Goal: Transaction & Acquisition: Purchase product/service

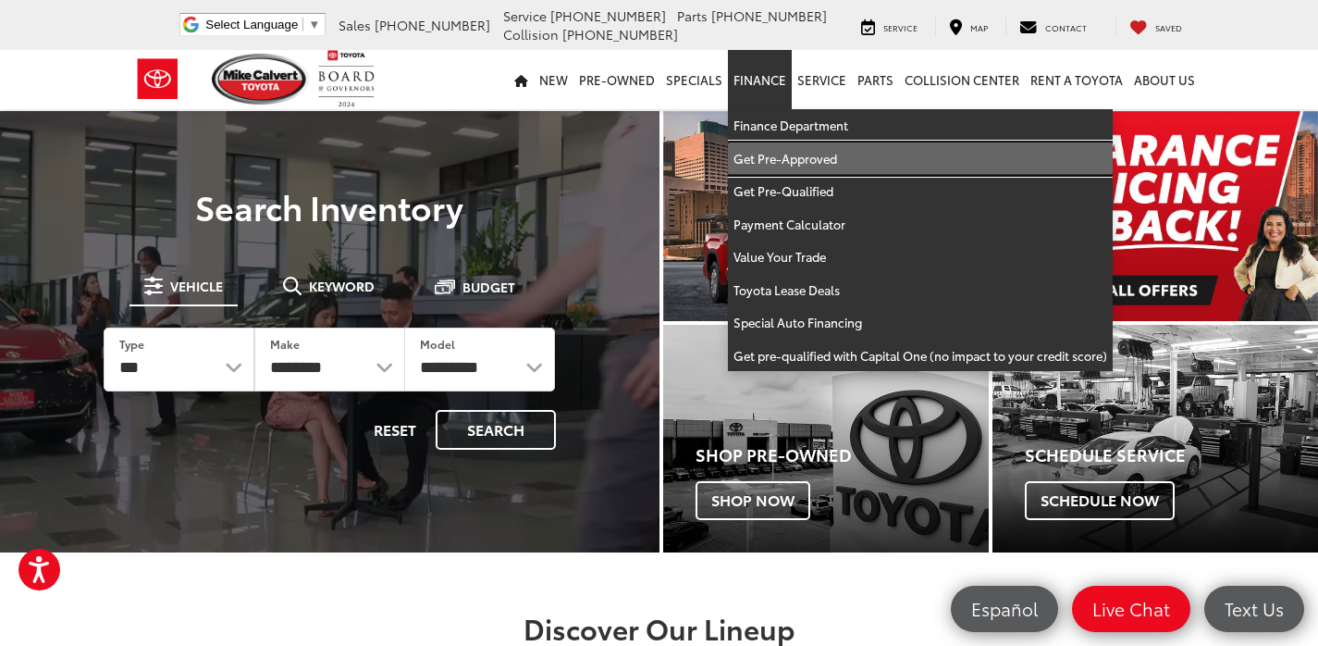
click at [812, 160] on link "Get Pre-Approved" at bounding box center [920, 158] width 385 height 33
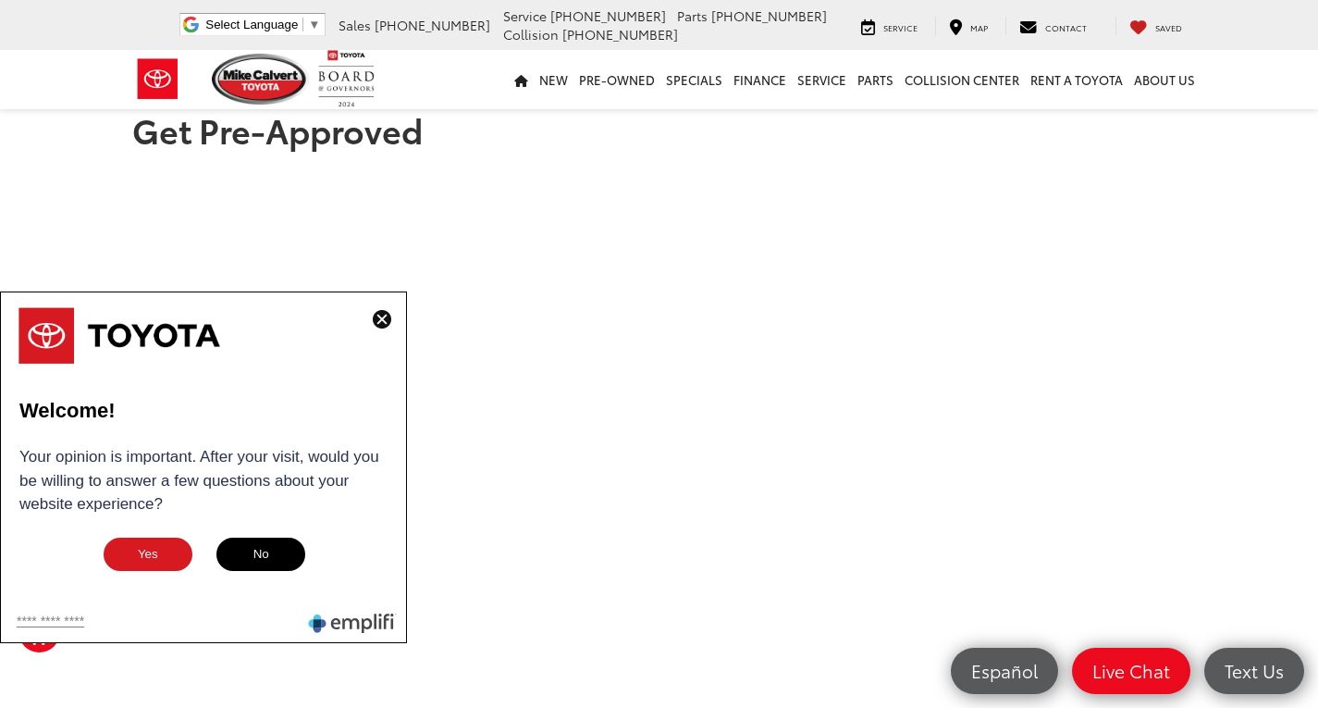
click at [378, 319] on img at bounding box center [382, 319] width 19 height 19
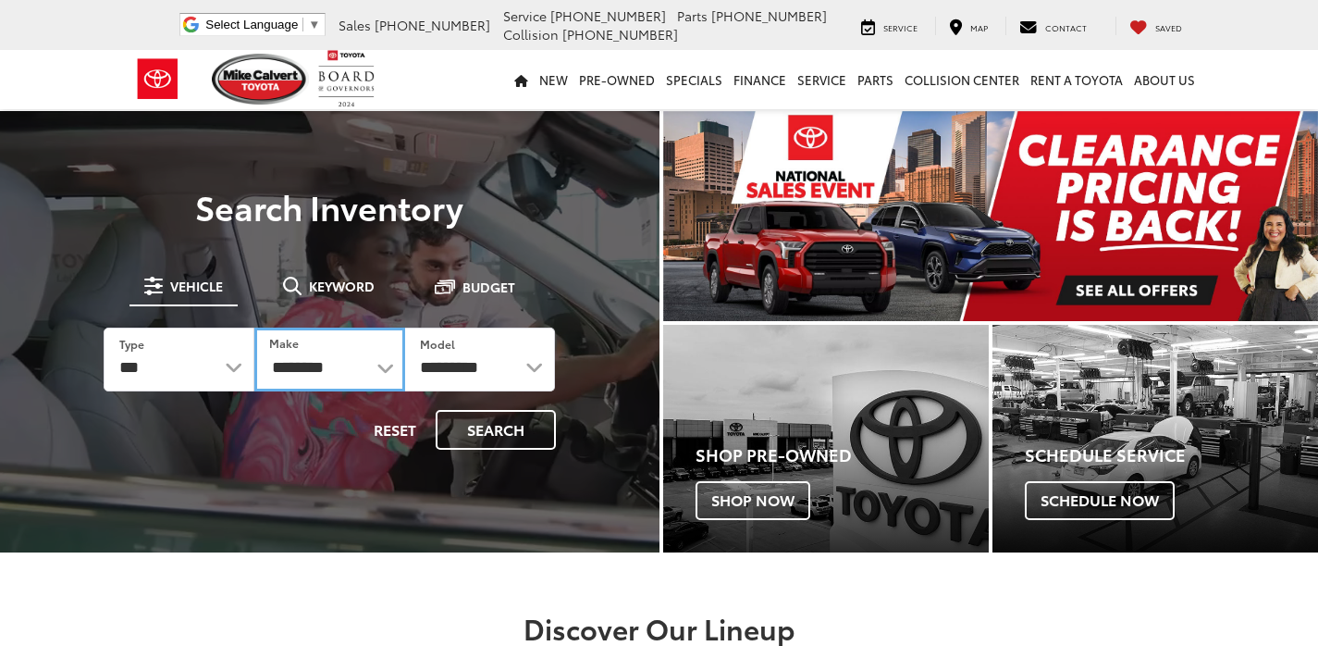
click at [351, 372] on select "**********" at bounding box center [329, 360] width 151 height 64
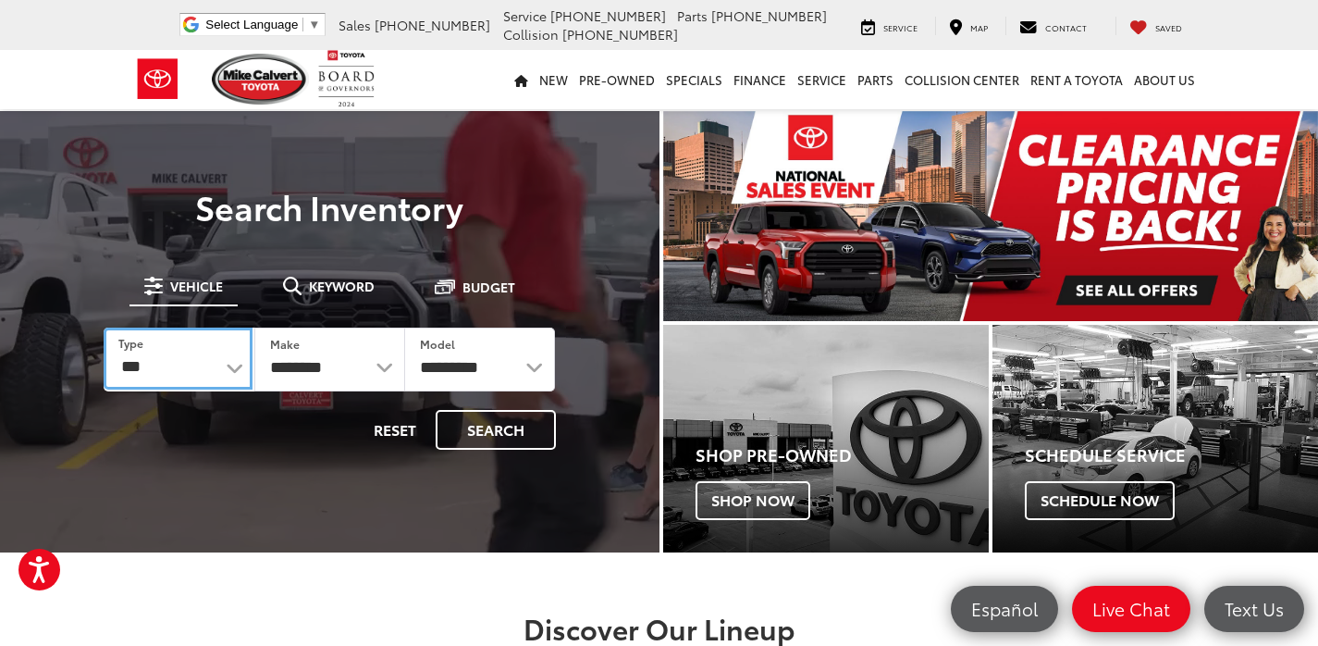
click at [227, 368] on select "*** *** **** *********" at bounding box center [178, 359] width 149 height 62
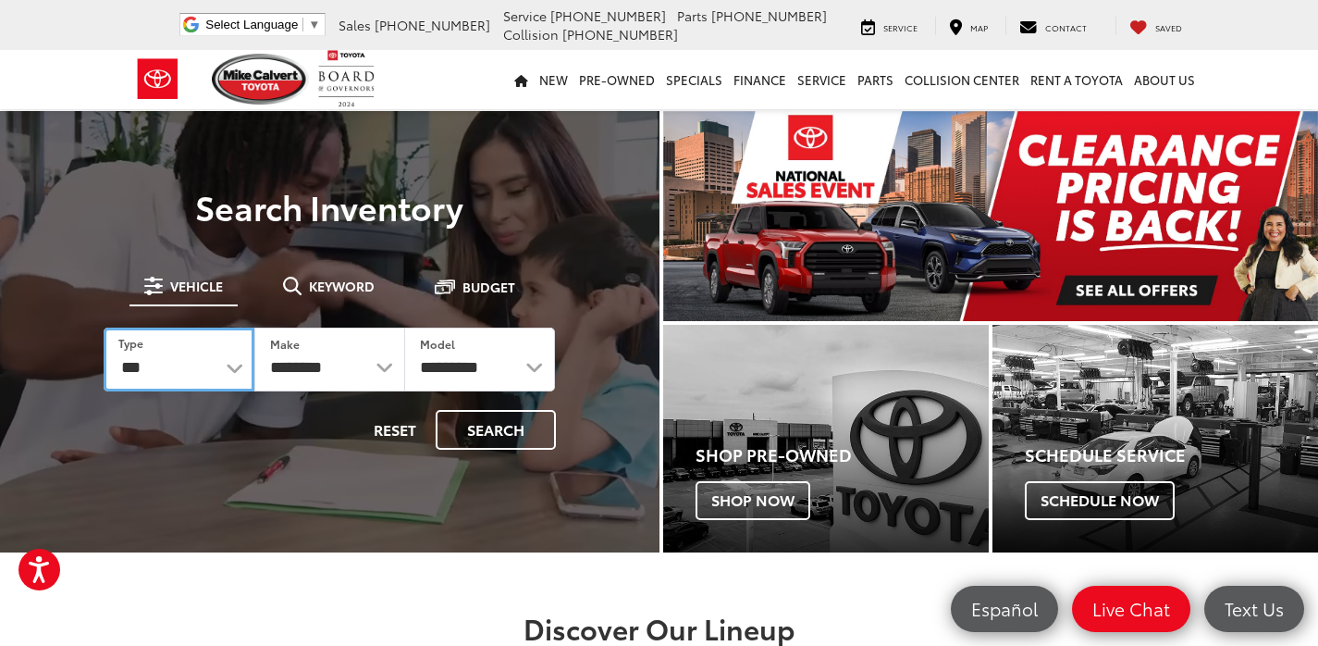
select select "******"
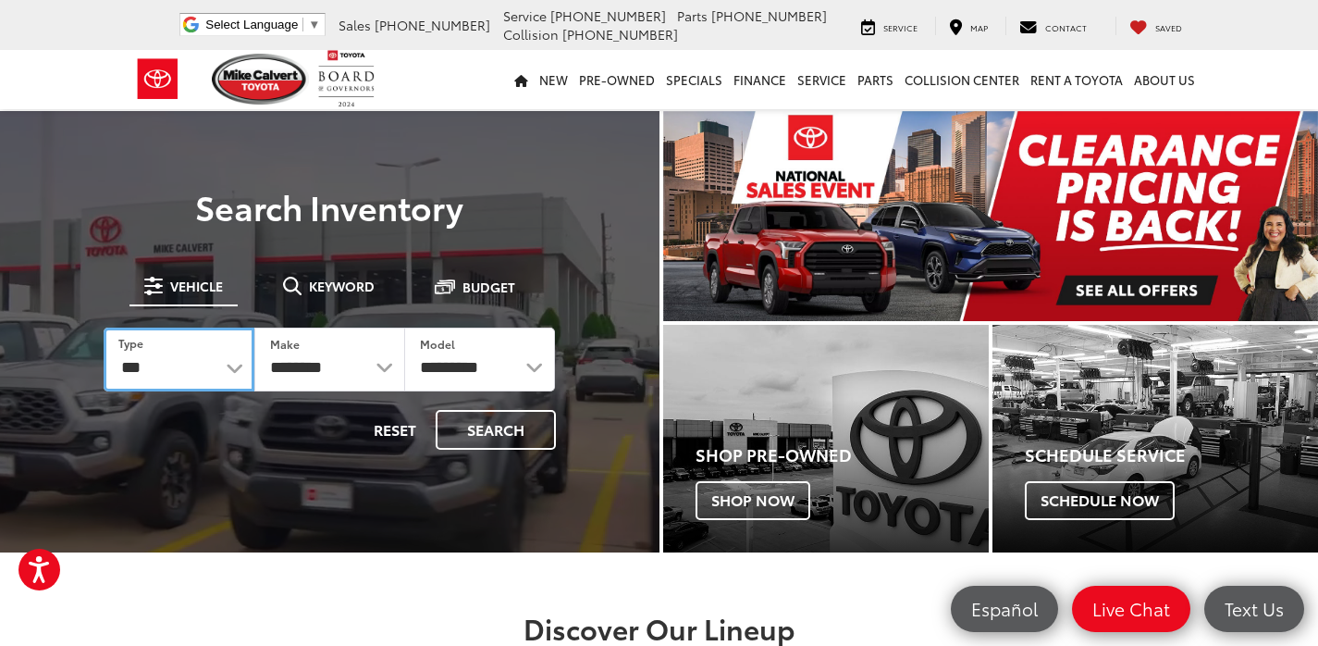
click at [104, 328] on select "*** *** **** *********" at bounding box center [179, 360] width 151 height 64
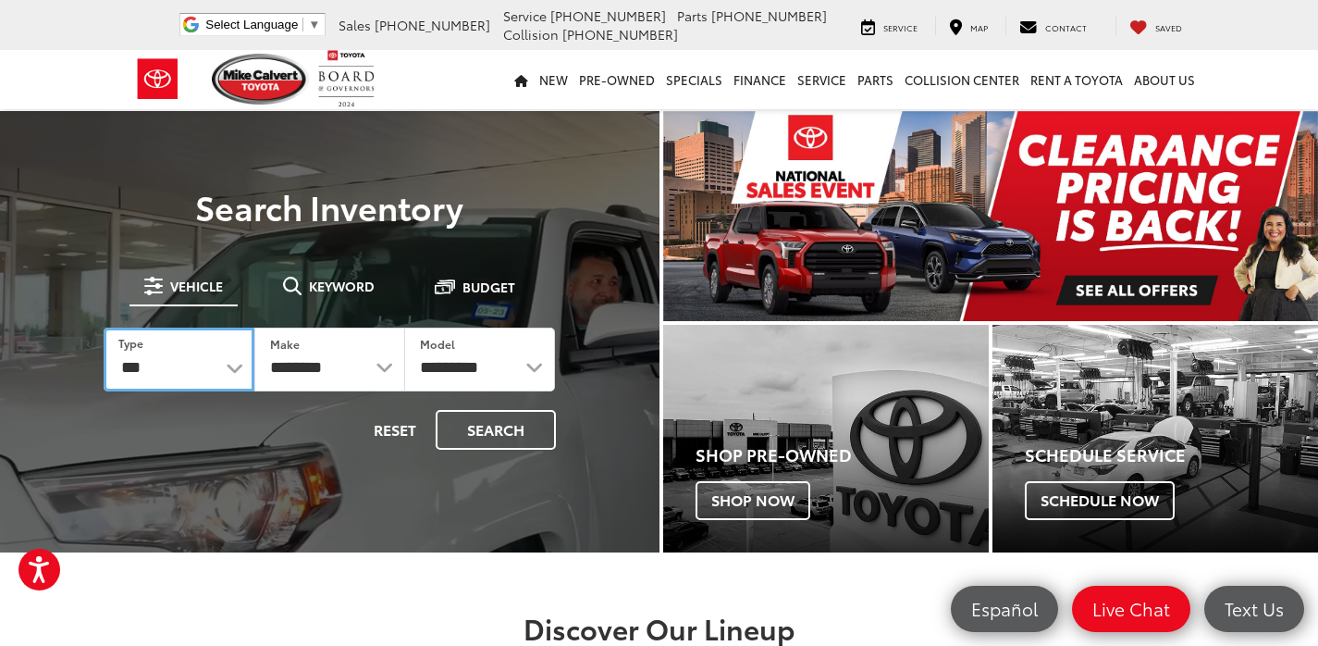
select select
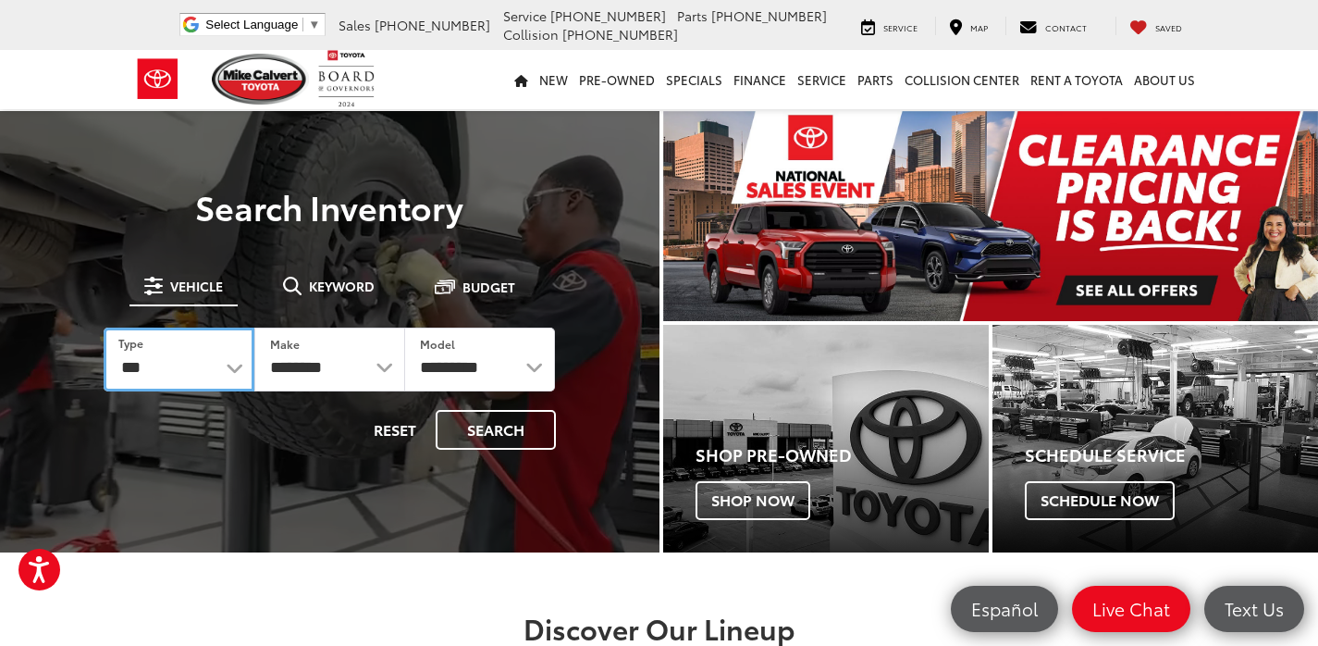
select select
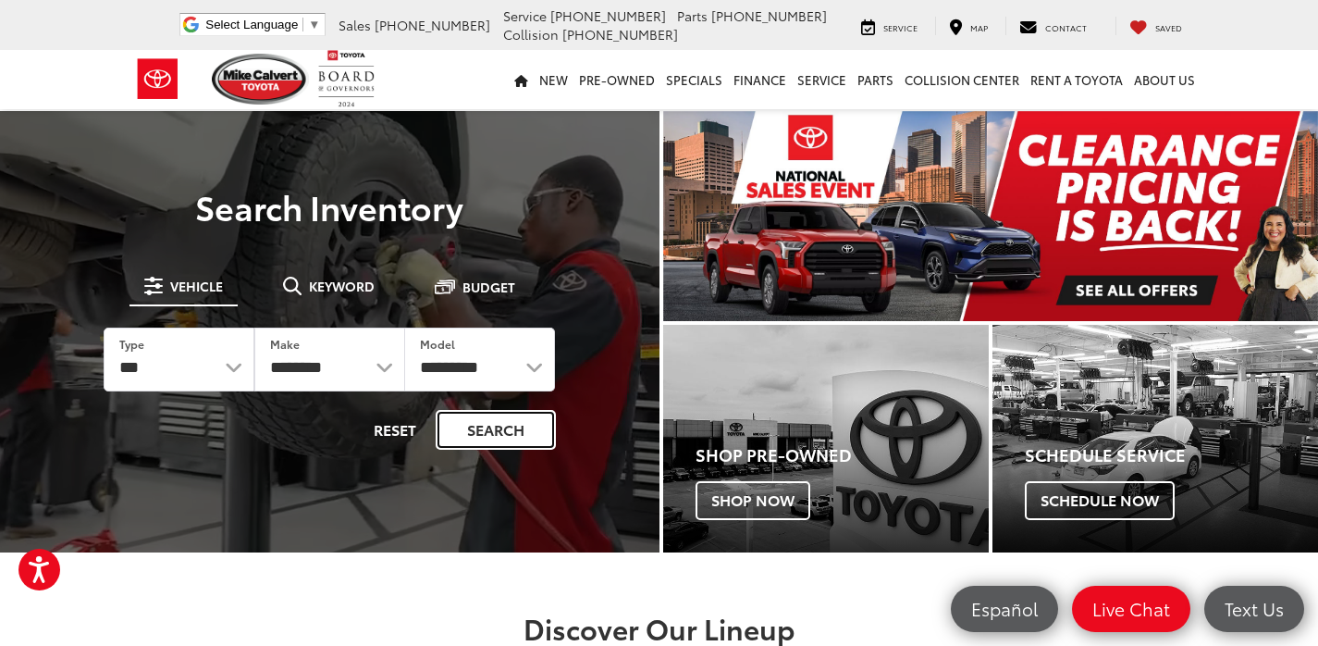
click at [528, 431] on button "Search" at bounding box center [496, 430] width 120 height 40
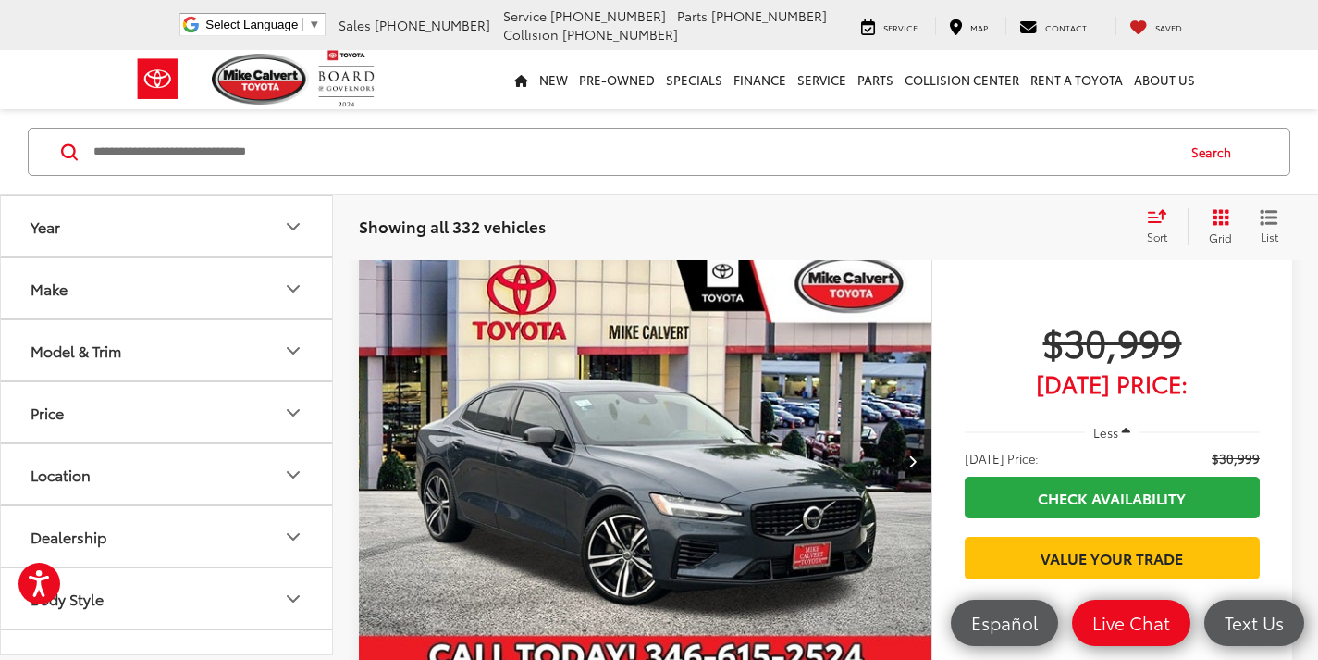
click at [291, 303] on button "Make" at bounding box center [167, 288] width 333 height 60
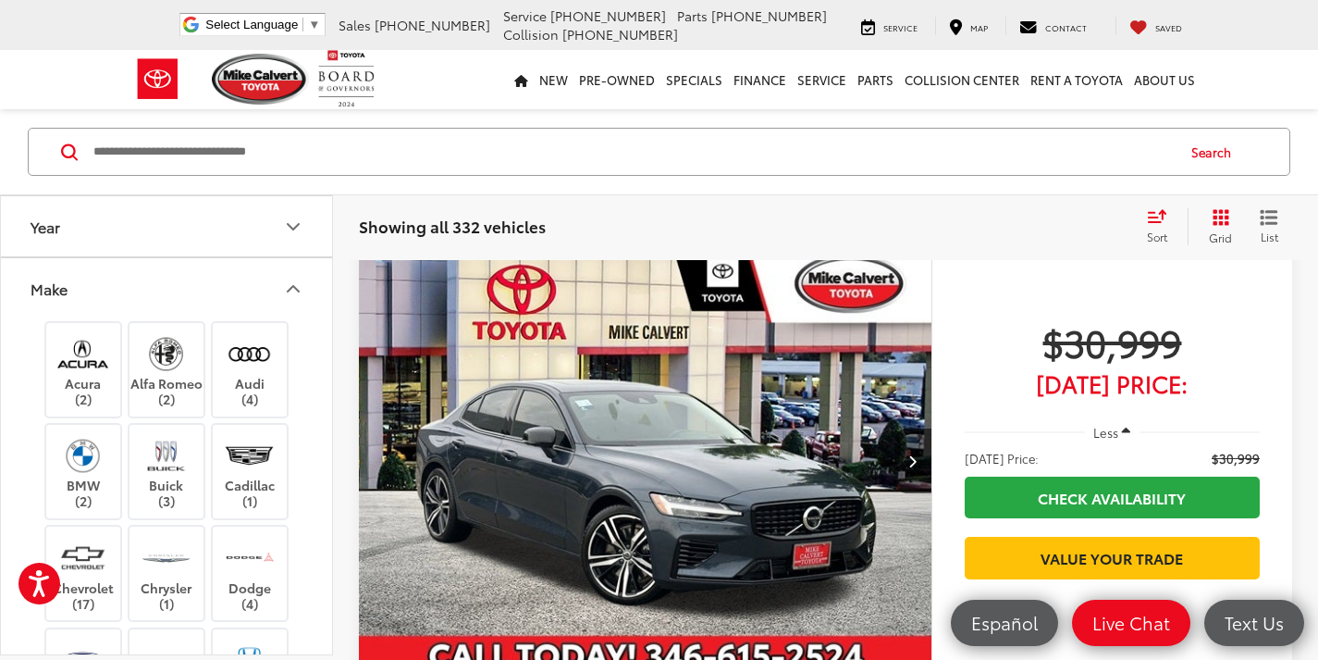
click at [291, 303] on button "Make" at bounding box center [167, 288] width 333 height 60
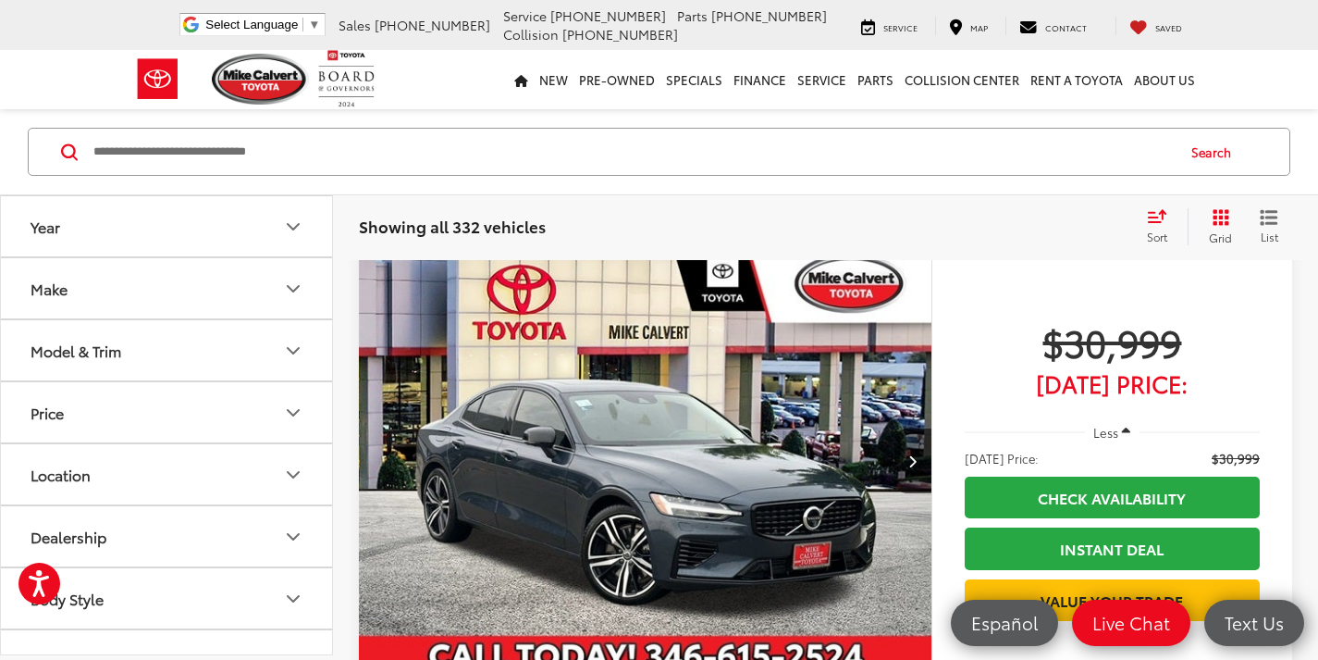
click at [296, 348] on icon "Model & Trim" at bounding box center [293, 351] width 22 height 22
click at [290, 411] on icon "Price" at bounding box center [293, 413] width 11 height 6
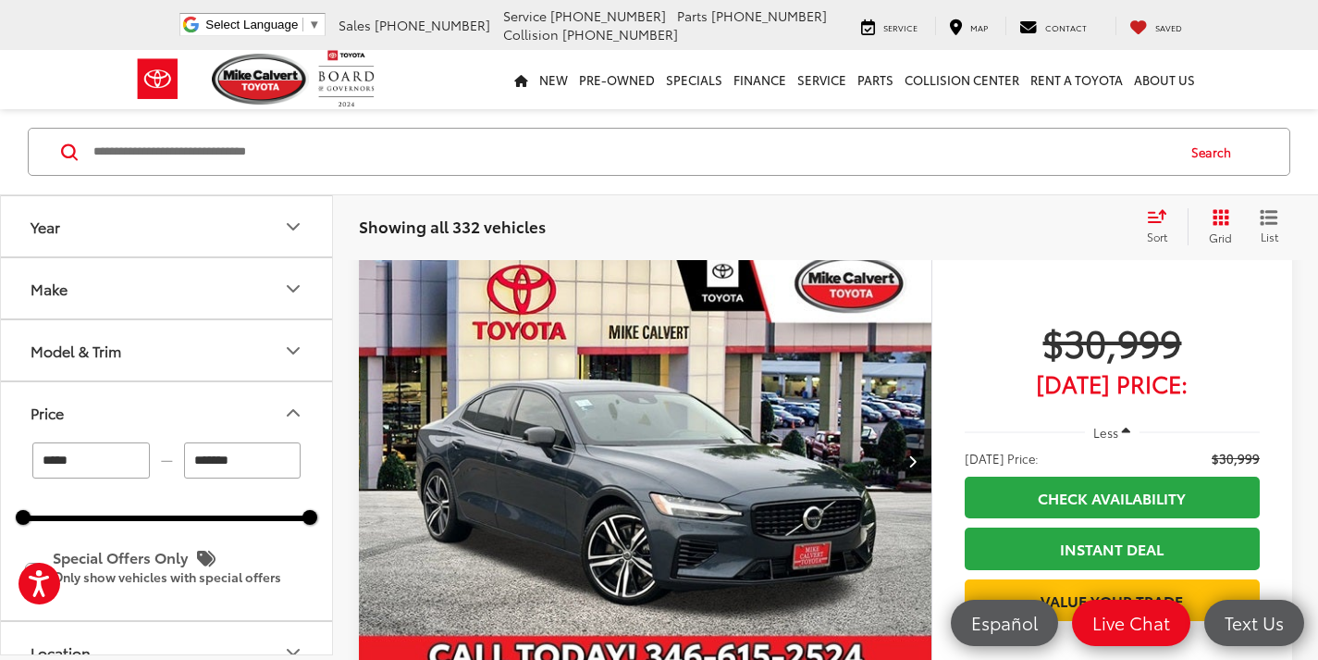
click at [290, 411] on icon "Price" at bounding box center [293, 413] width 22 height 22
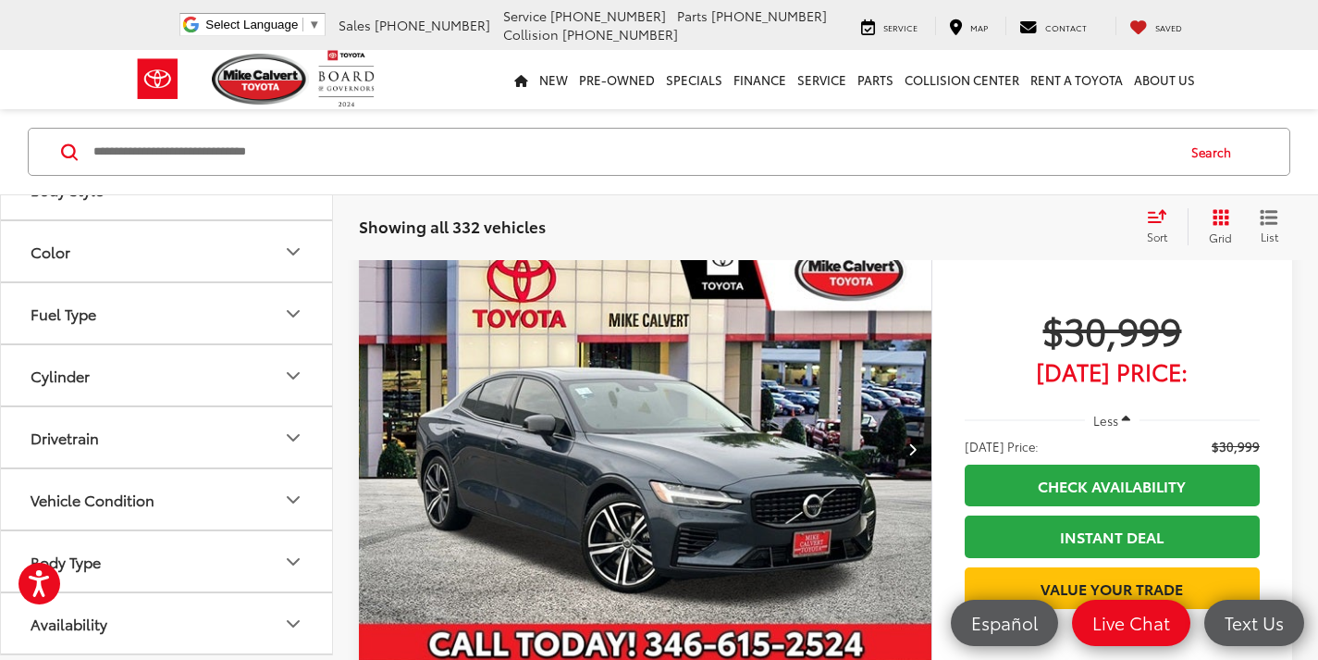
scroll to position [185, 0]
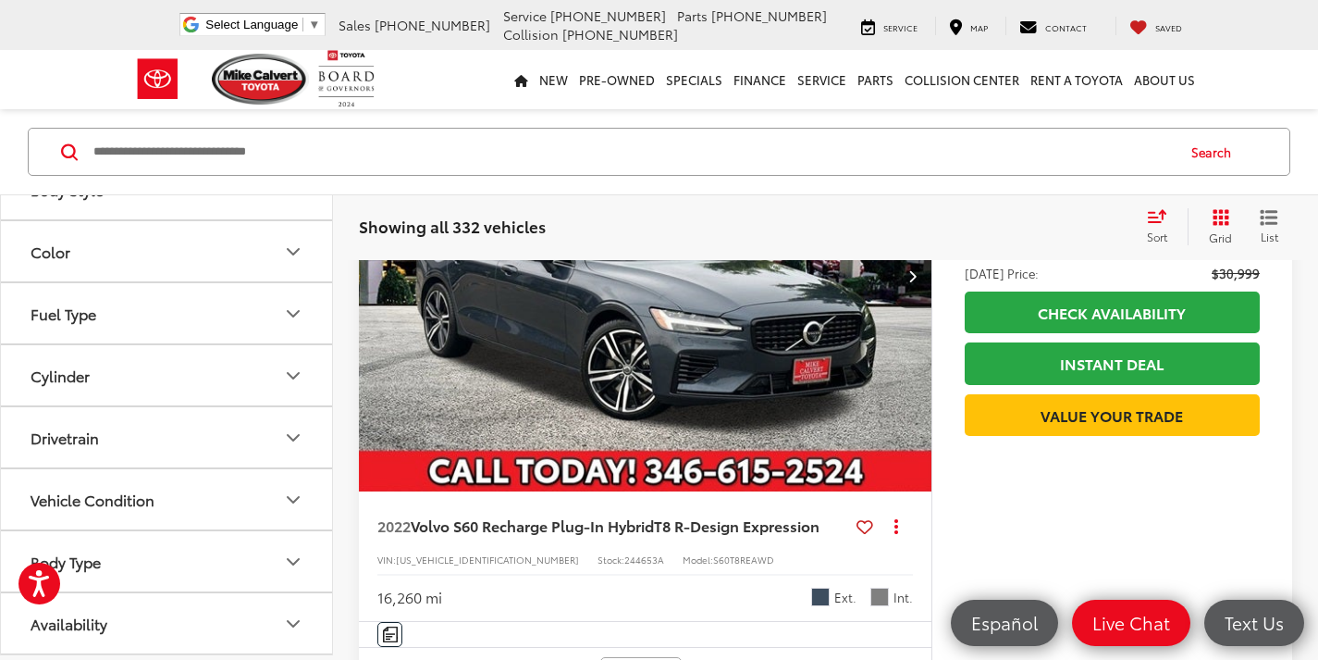
click at [163, 551] on button "Body Type" at bounding box center [167, 561] width 333 height 60
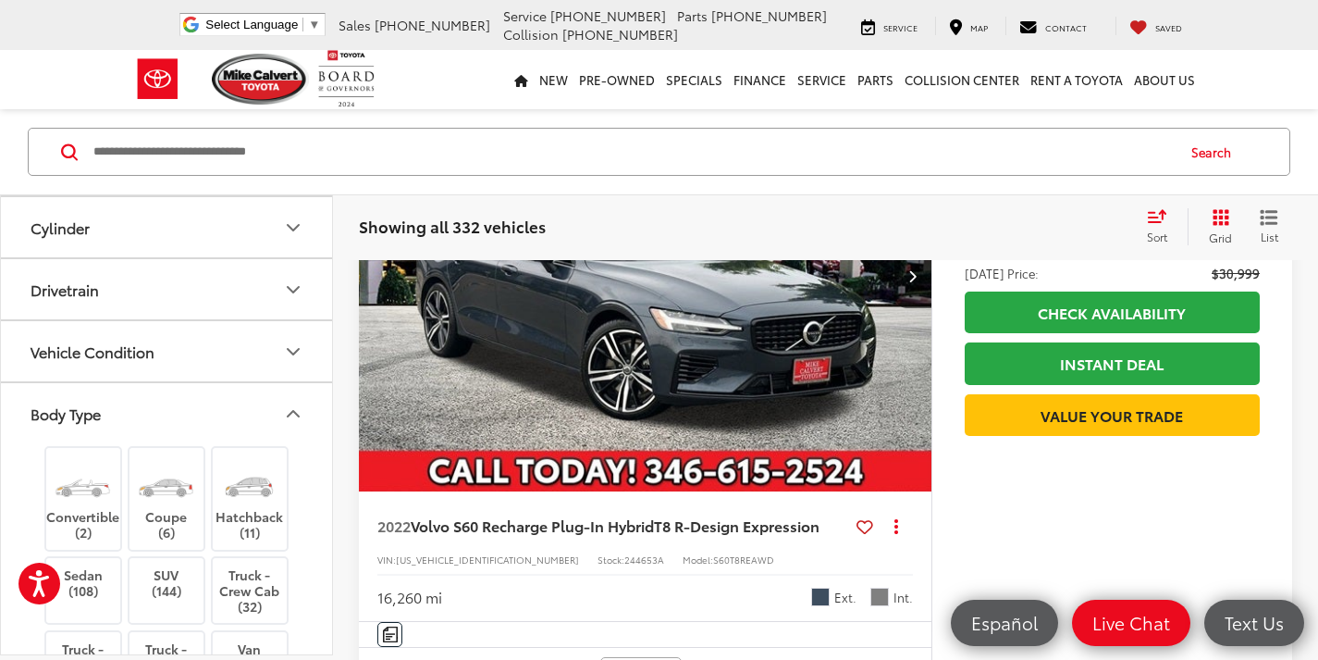
scroll to position [779, 0]
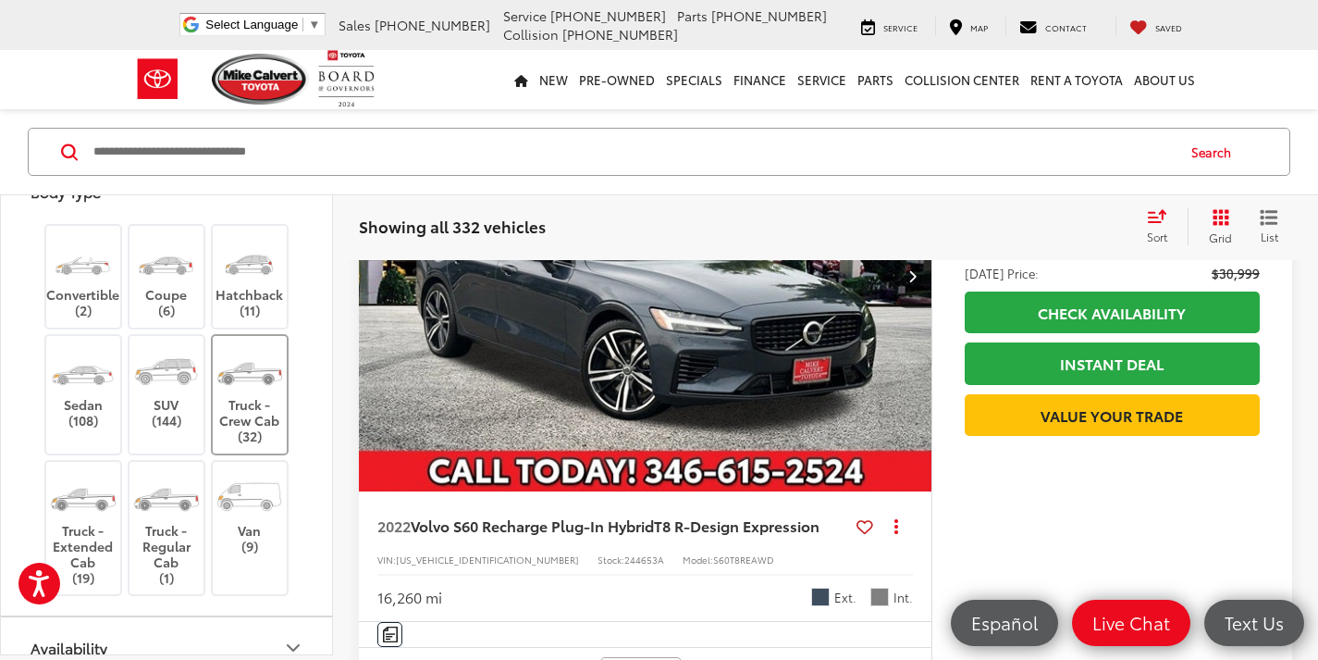
click at [268, 410] on label "Truck - Crew Cab (32)" at bounding box center [250, 394] width 75 height 99
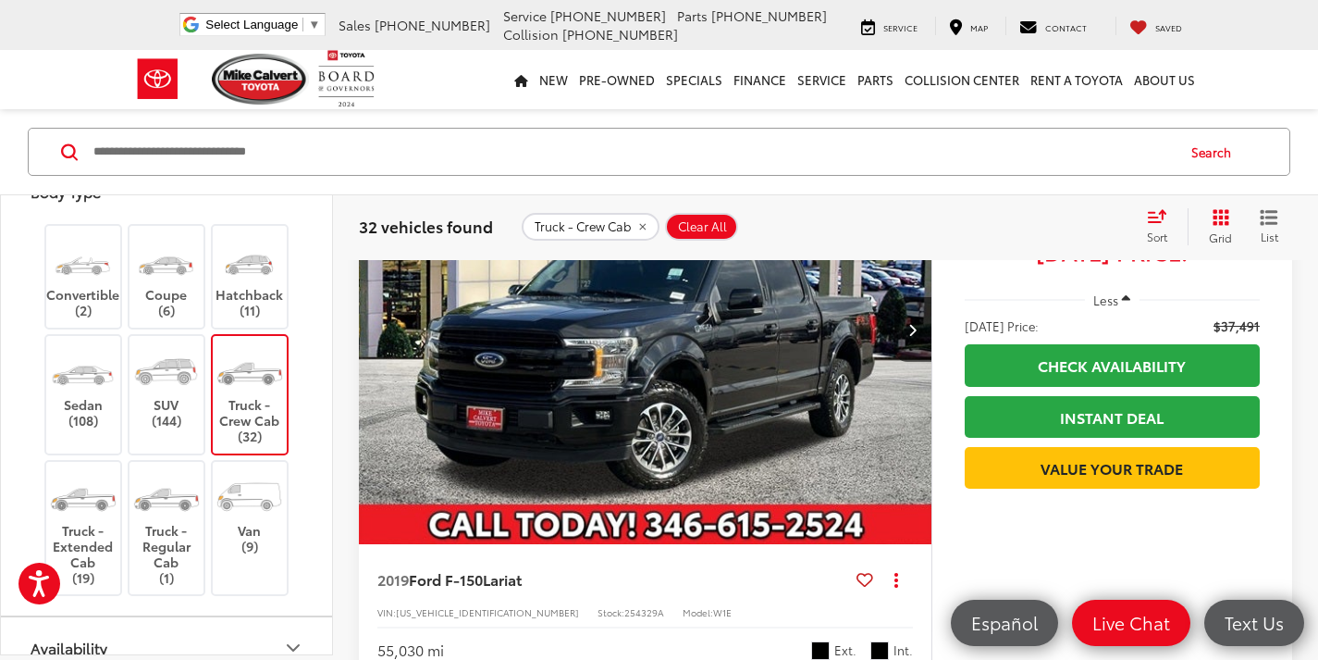
scroll to position [6384, 0]
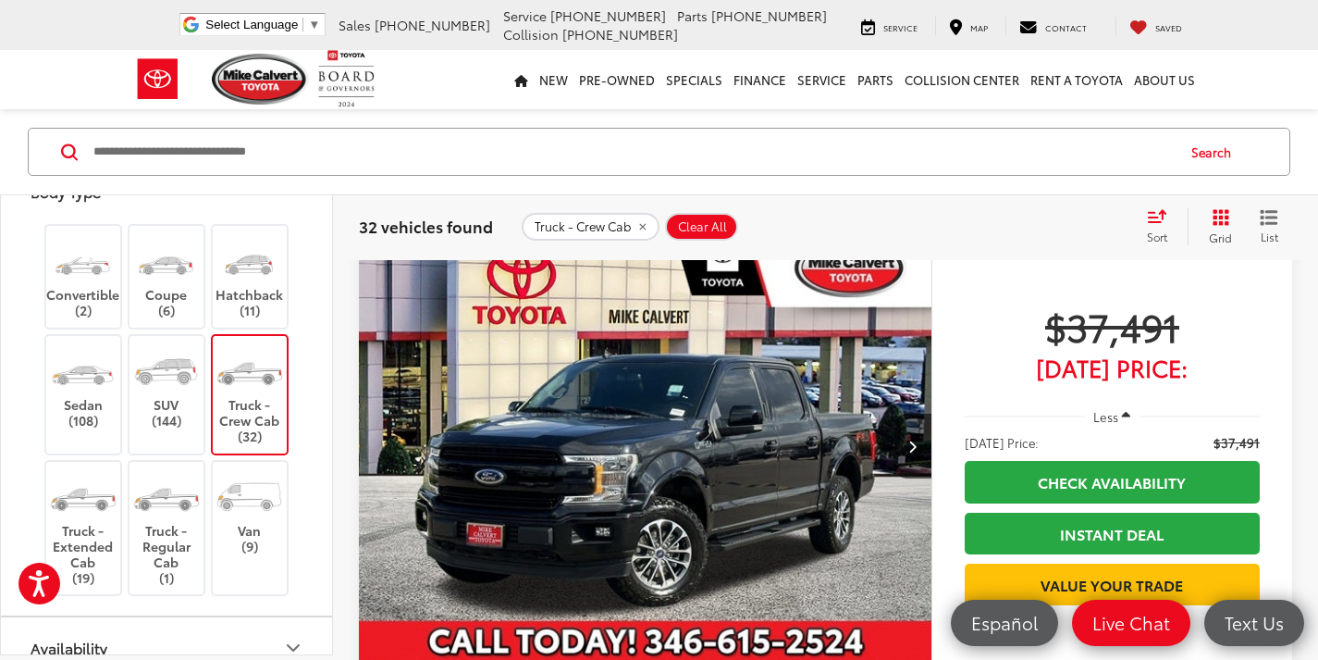
click at [564, 480] on img "2019 Ford F-150 Lariat 0" at bounding box center [646, 445] width 576 height 431
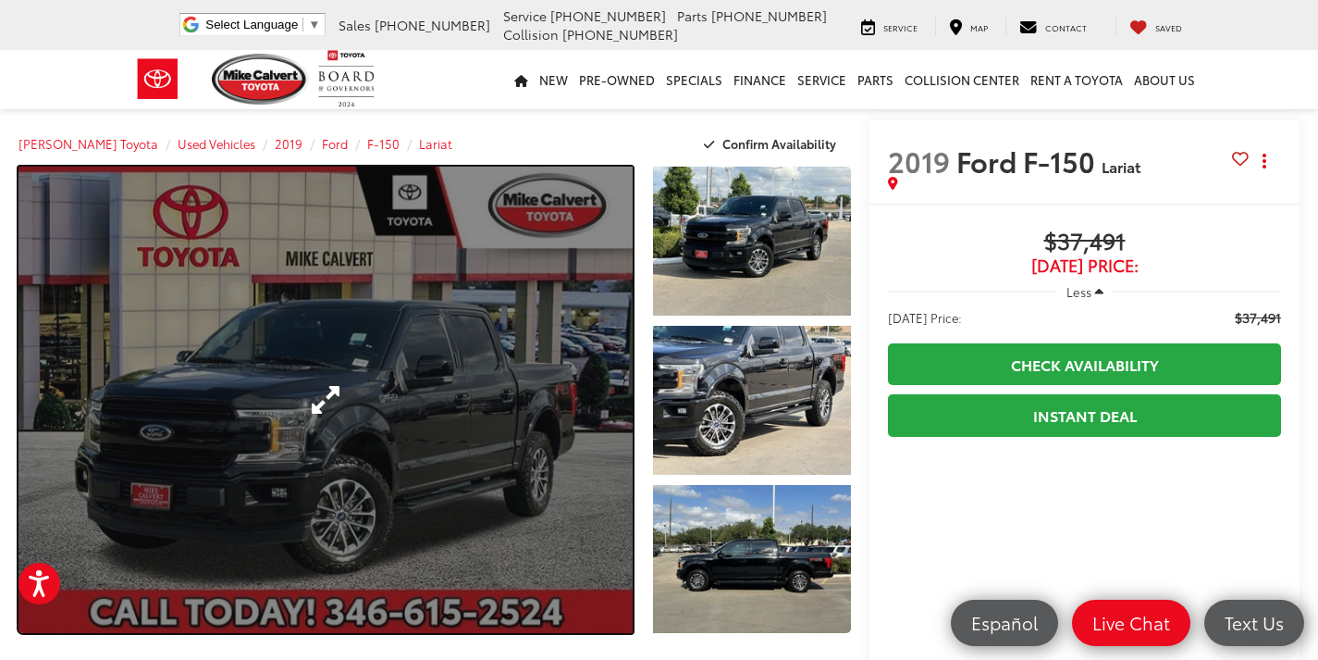
click at [332, 338] on link "Expand Photo 0" at bounding box center [326, 400] width 614 height 466
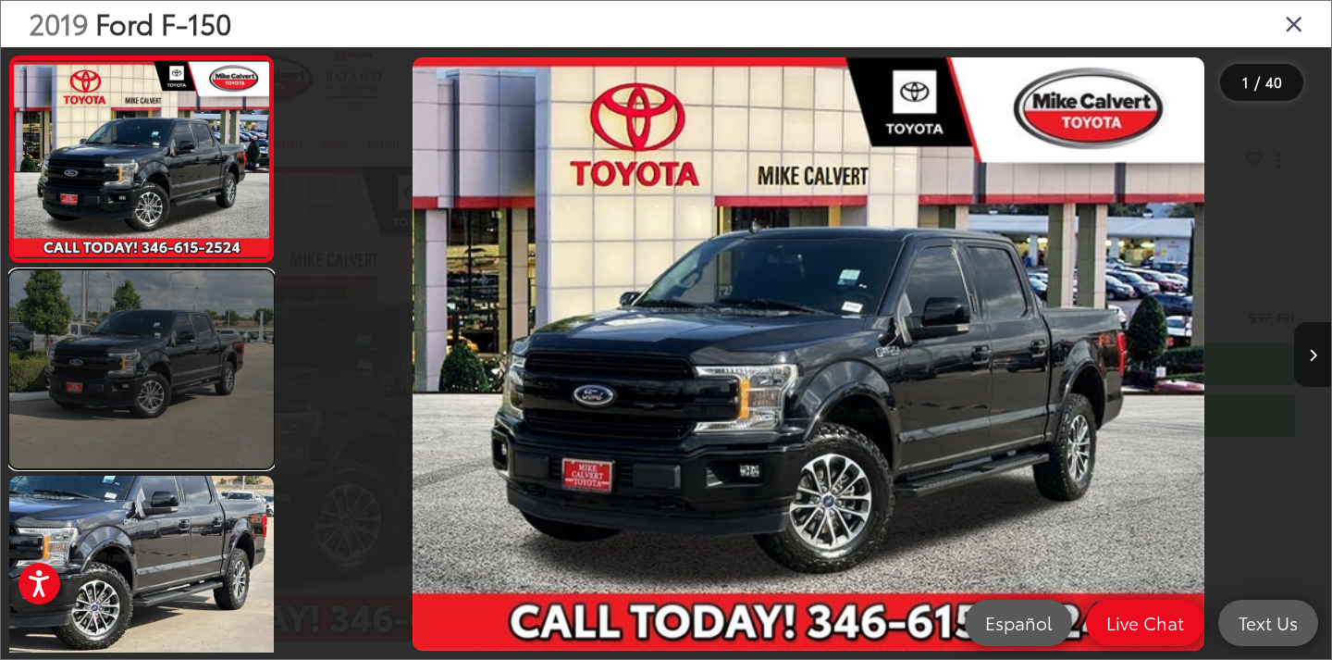
click at [136, 383] on link at bounding box center [141, 369] width 265 height 198
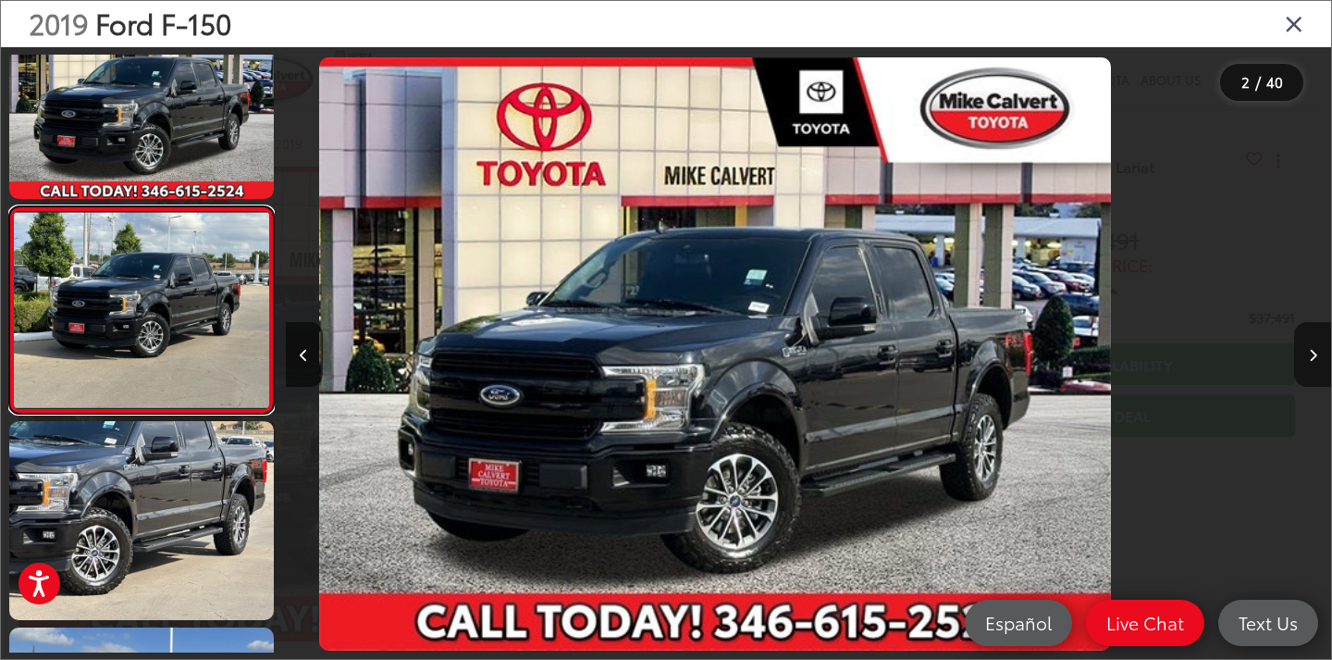
scroll to position [65, 0]
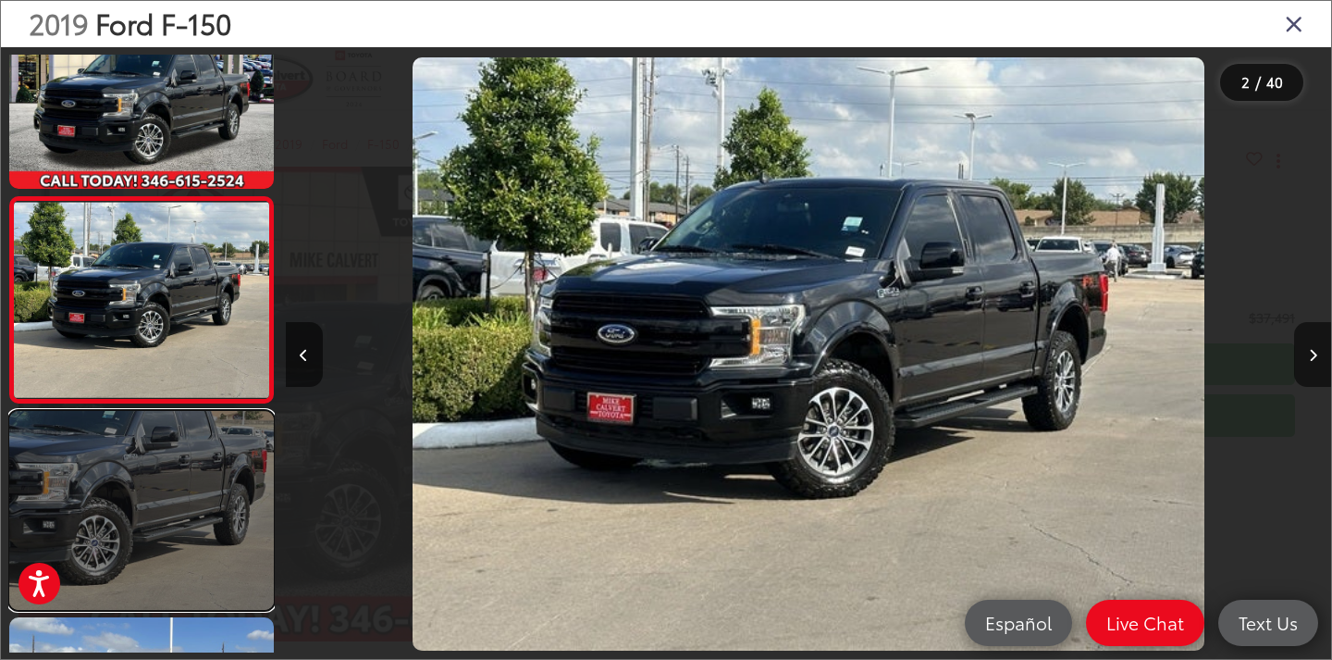
click at [106, 503] on link at bounding box center [141, 510] width 265 height 198
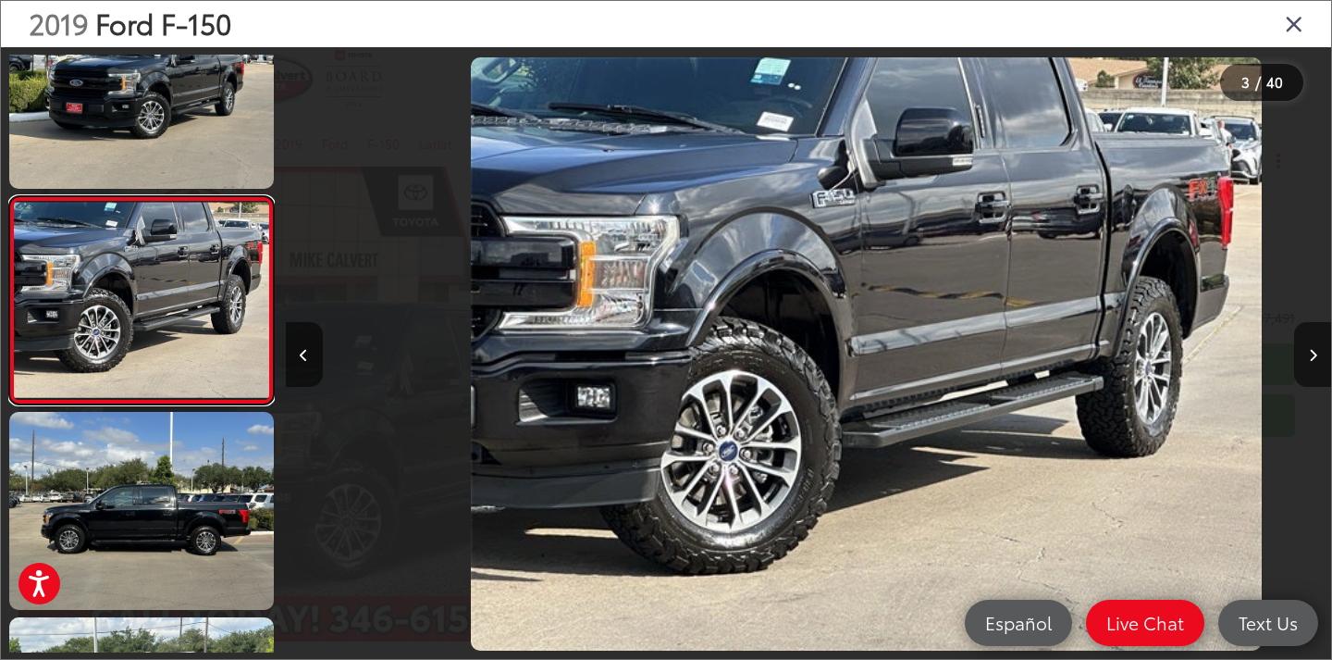
scroll to position [0, 2092]
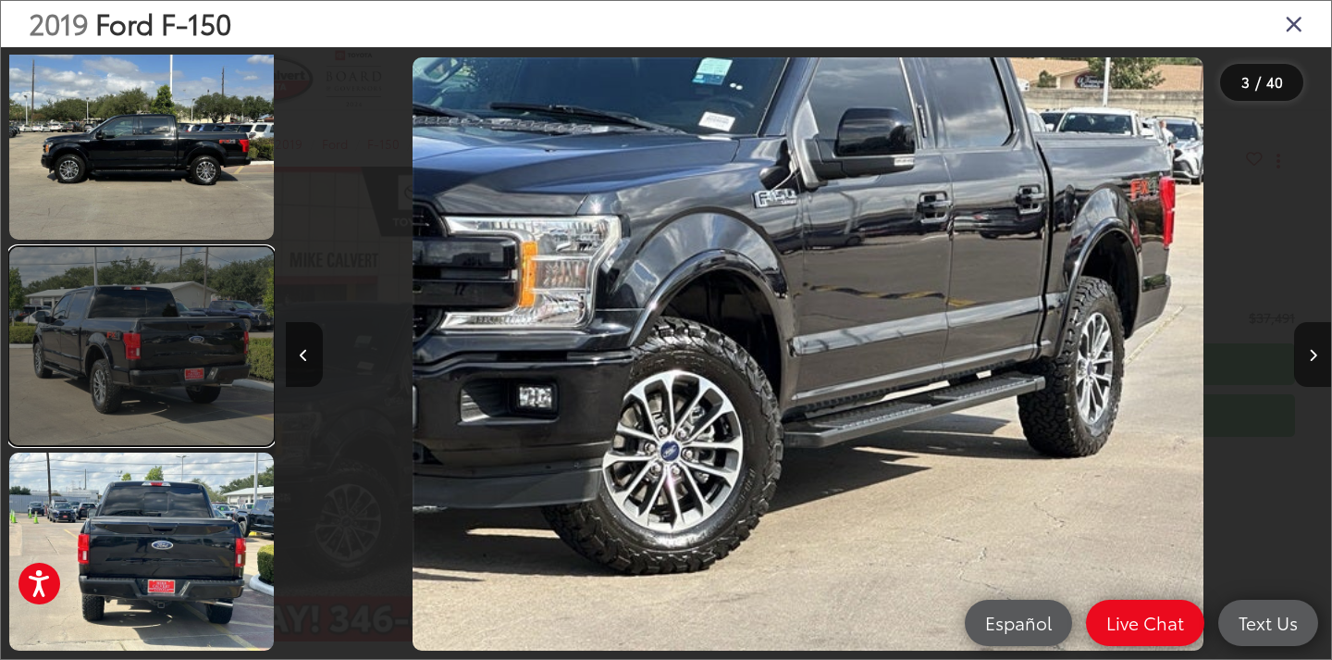
click at [190, 396] on link at bounding box center [141, 346] width 265 height 198
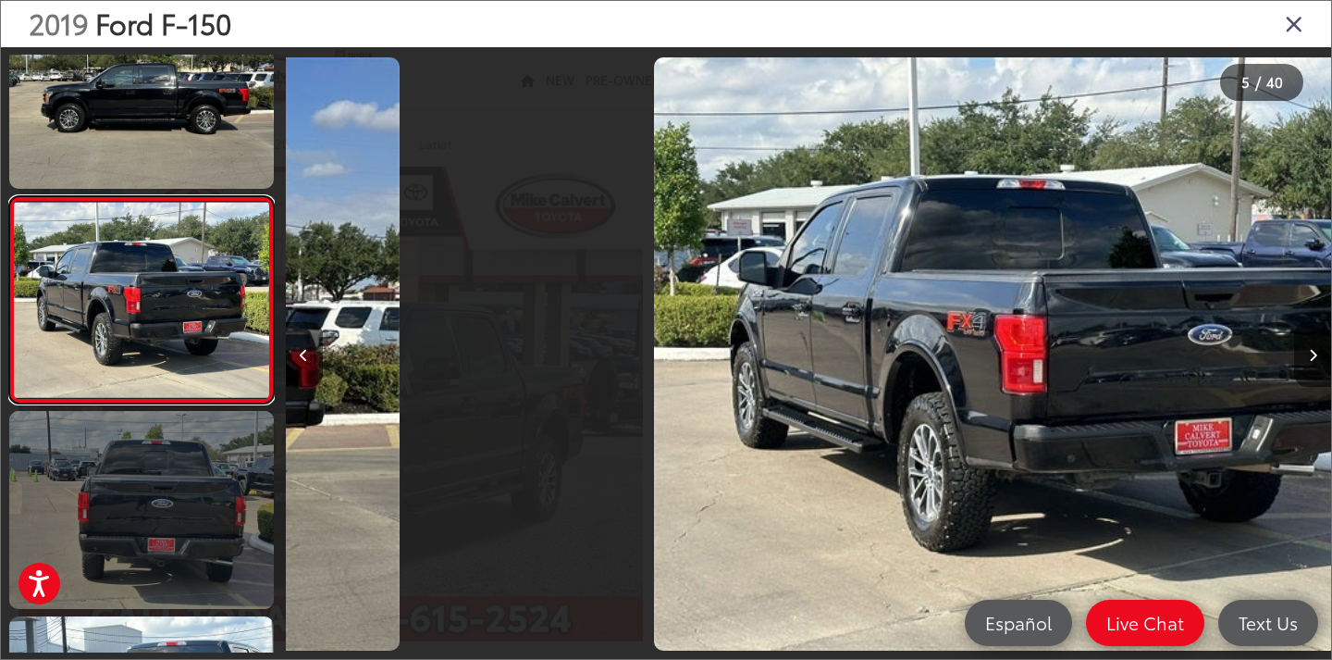
scroll to position [0, 4184]
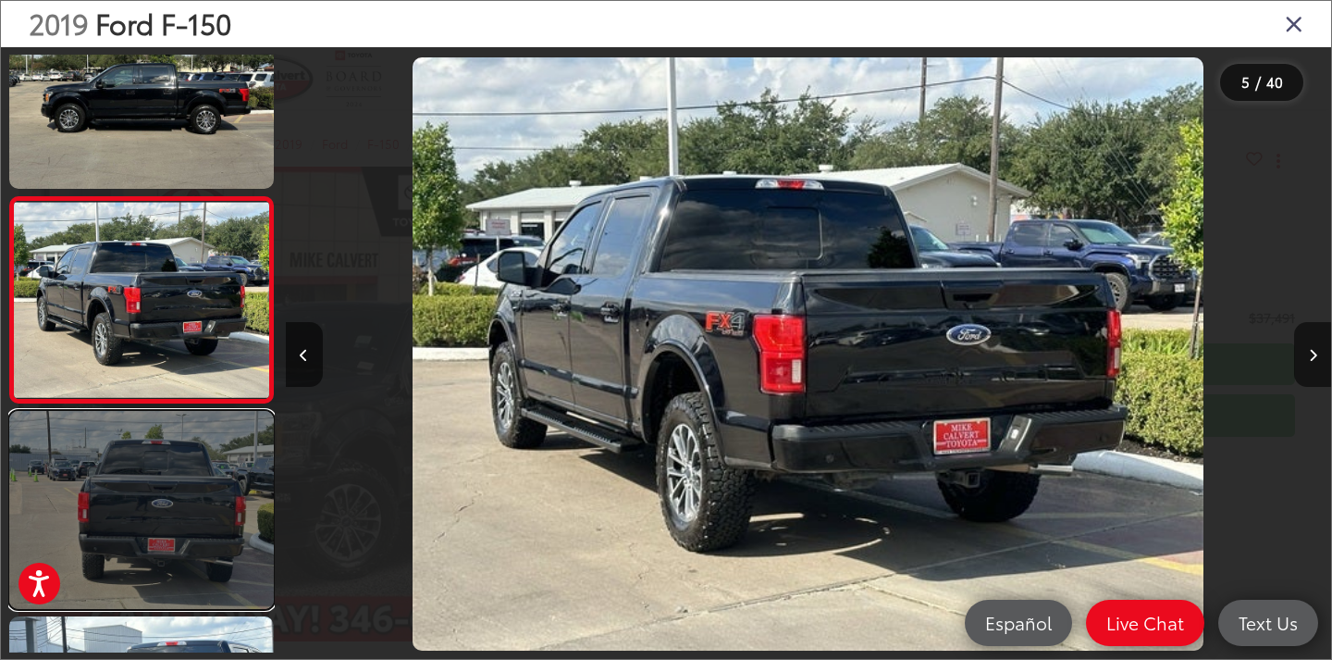
click at [173, 524] on link at bounding box center [141, 510] width 265 height 198
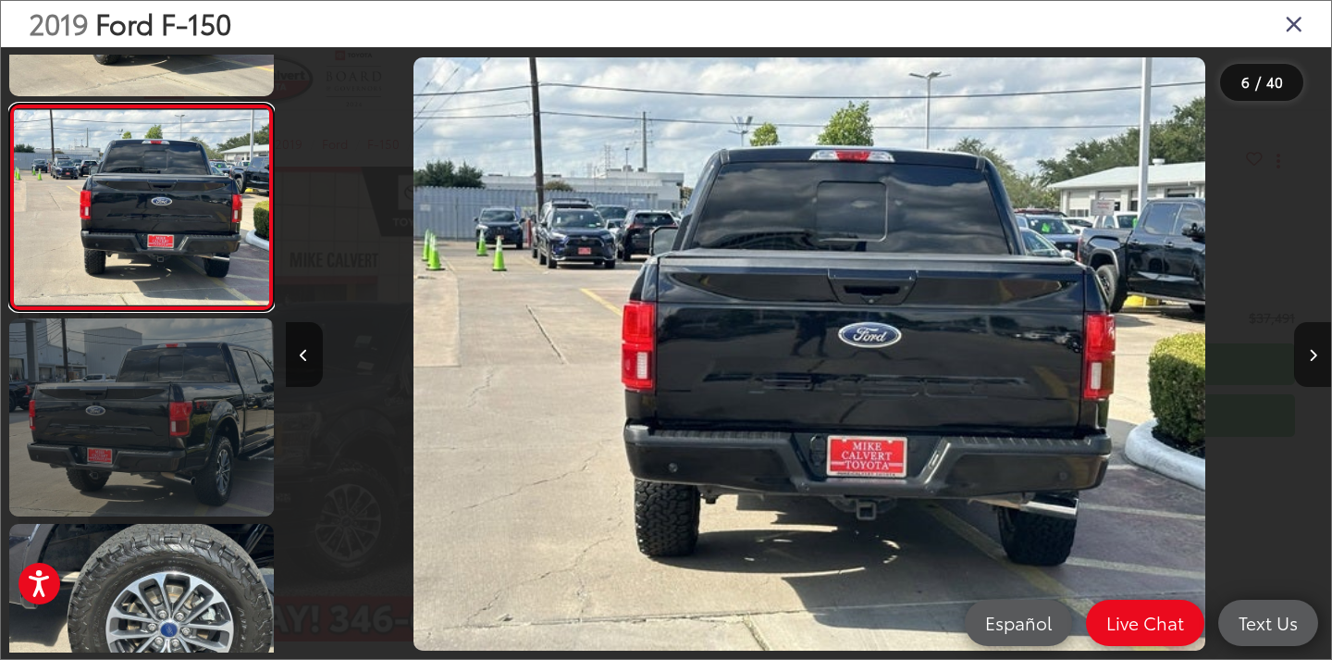
scroll to position [0, 5230]
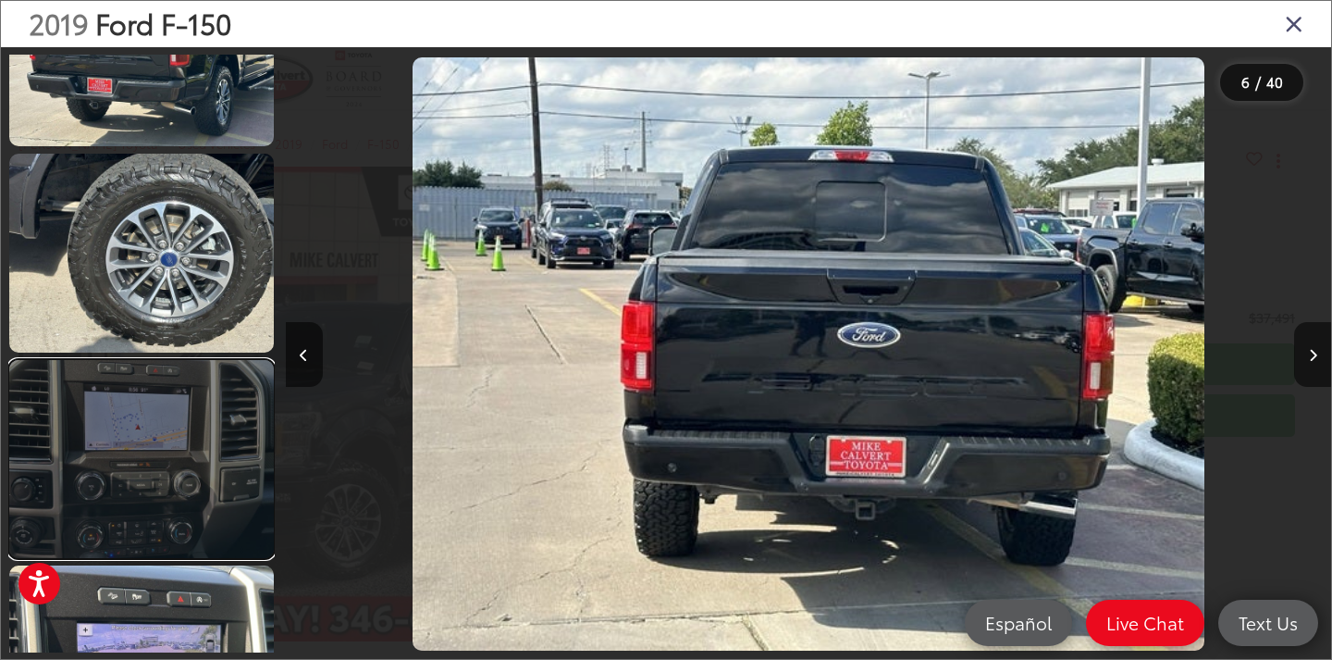
click at [208, 496] on link at bounding box center [141, 459] width 265 height 198
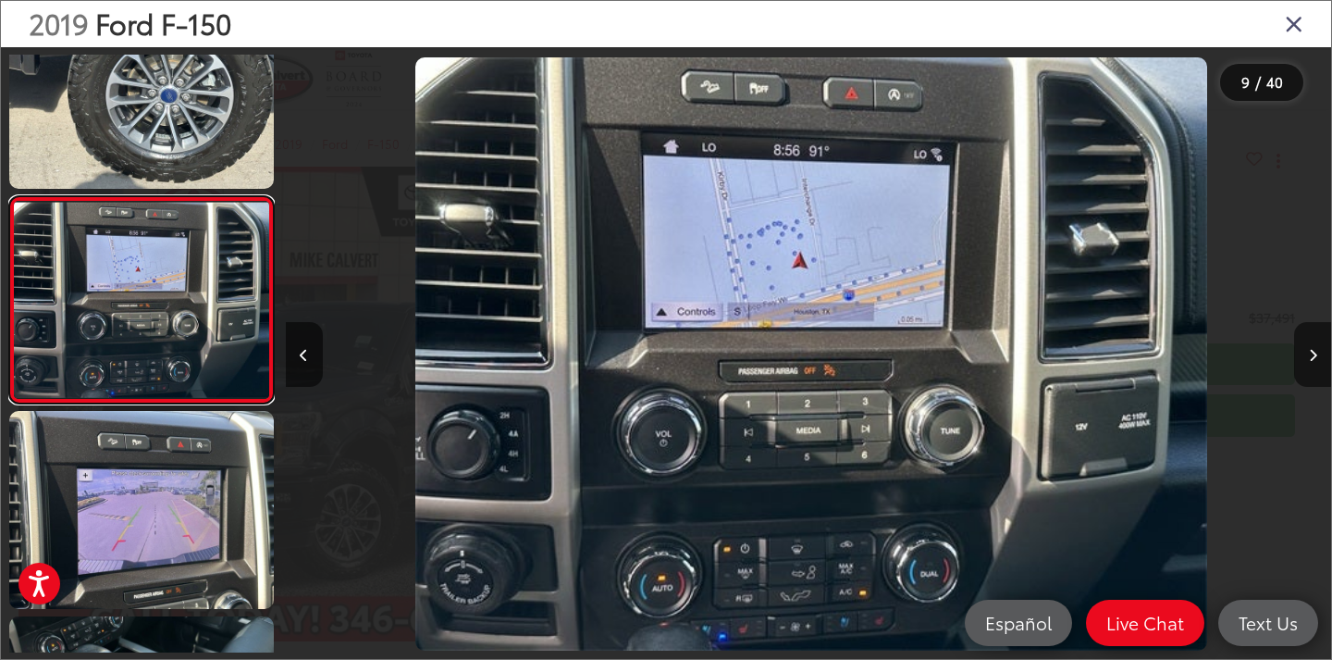
scroll to position [0, 8367]
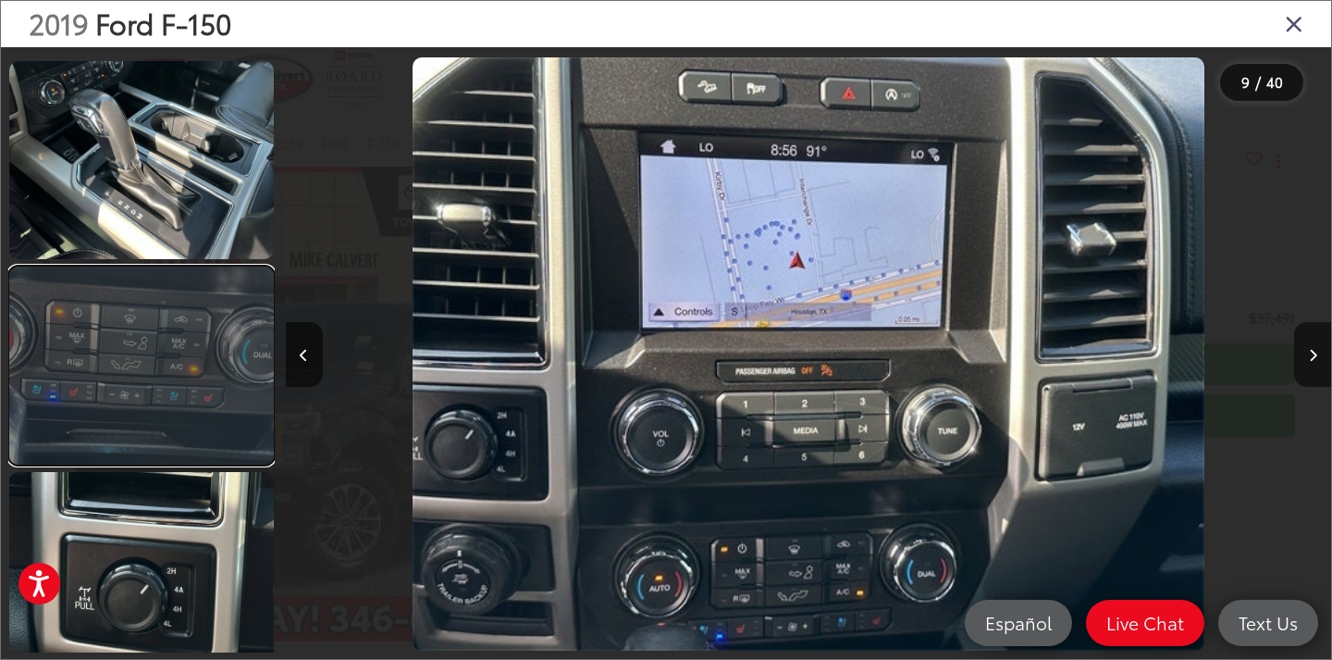
click at [183, 386] on link at bounding box center [141, 365] width 265 height 198
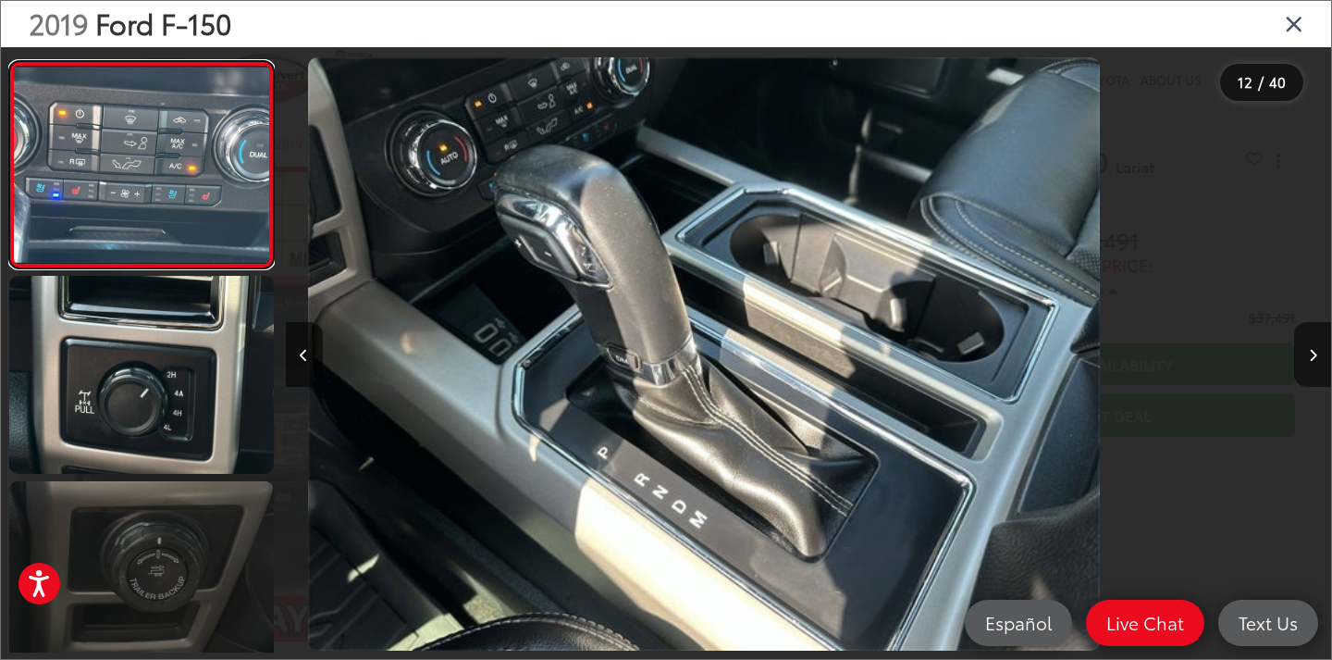
scroll to position [0, 0]
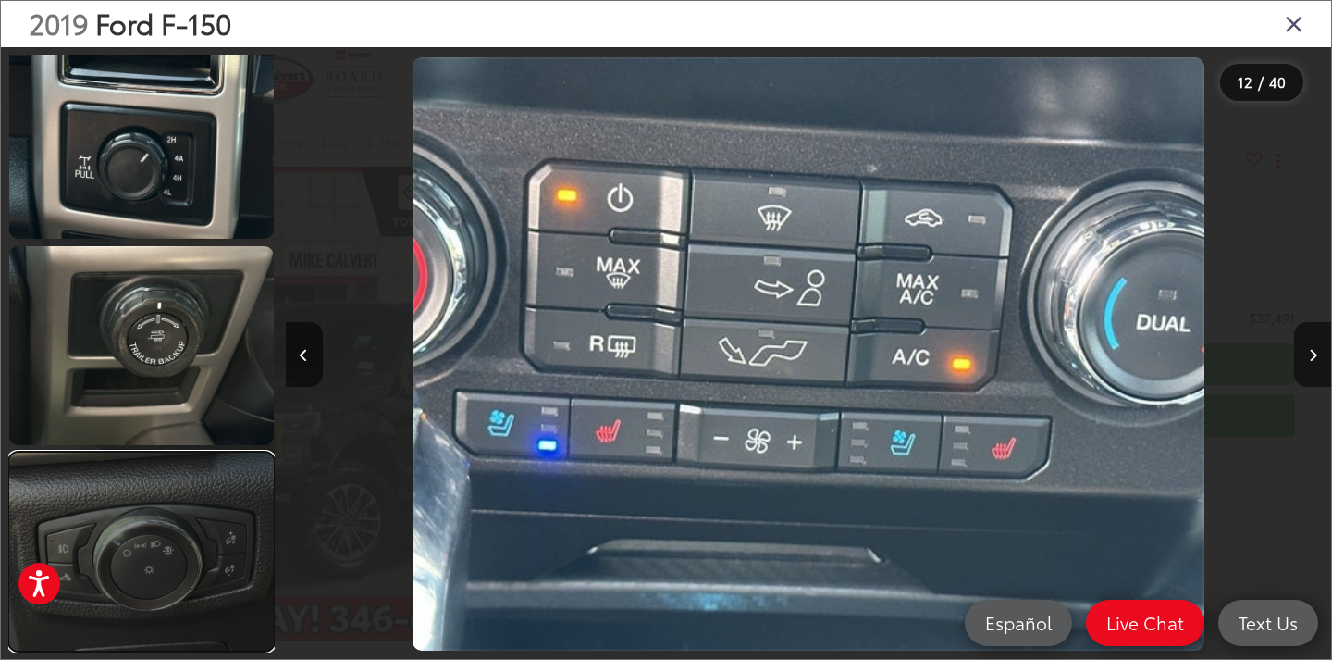
click at [139, 523] on link at bounding box center [141, 551] width 265 height 198
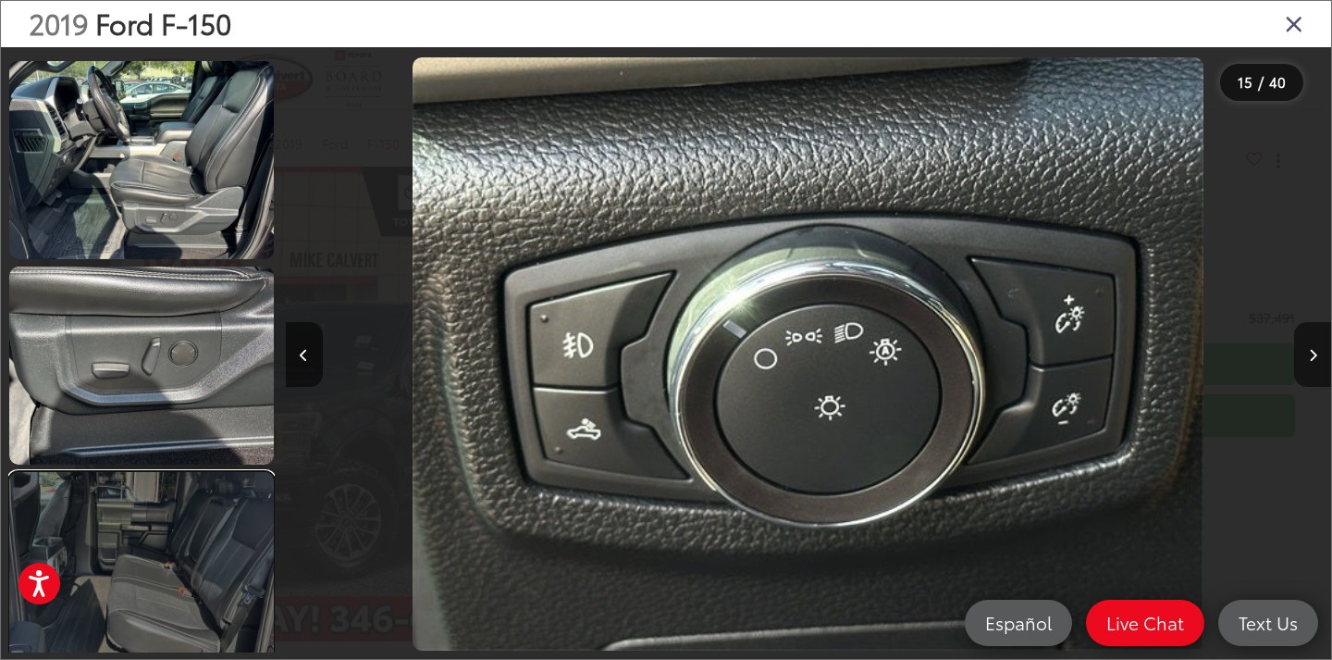
click at [204, 537] on link at bounding box center [141, 571] width 265 height 198
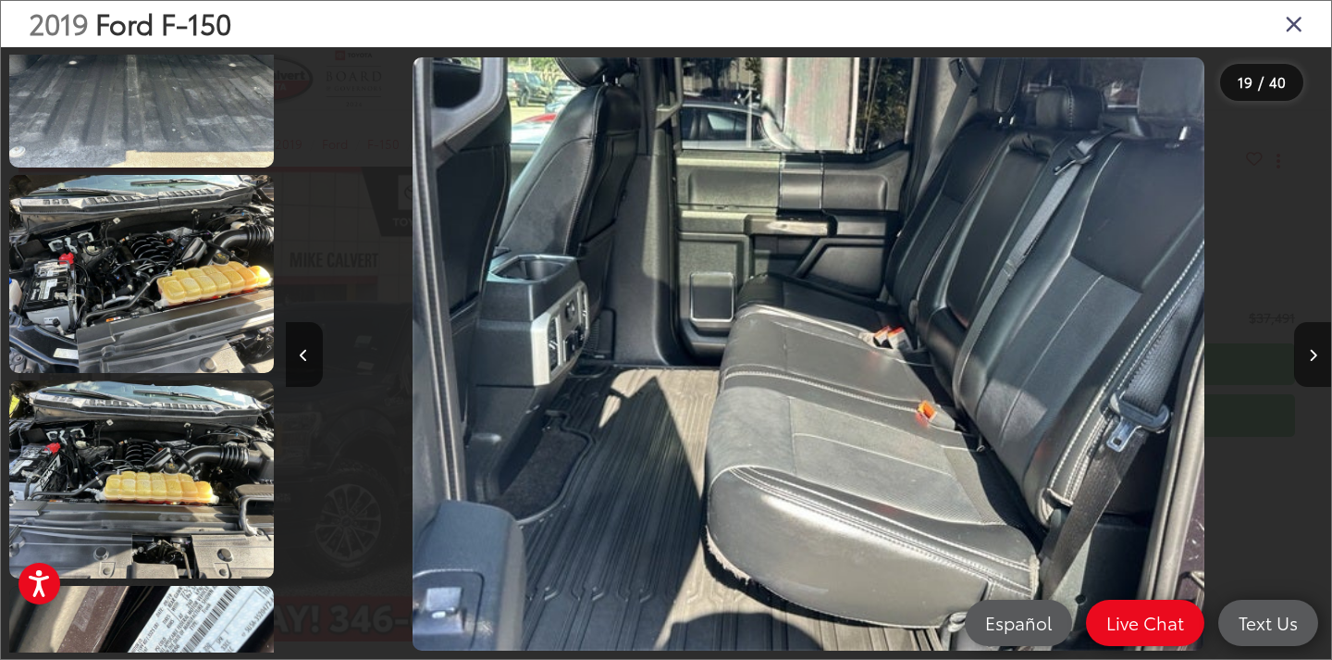
click at [1313, 6] on div "2019 Ford F-150" at bounding box center [666, 24] width 1331 height 46
click at [1288, 28] on icon "Close gallery" at bounding box center [1294, 23] width 19 height 24
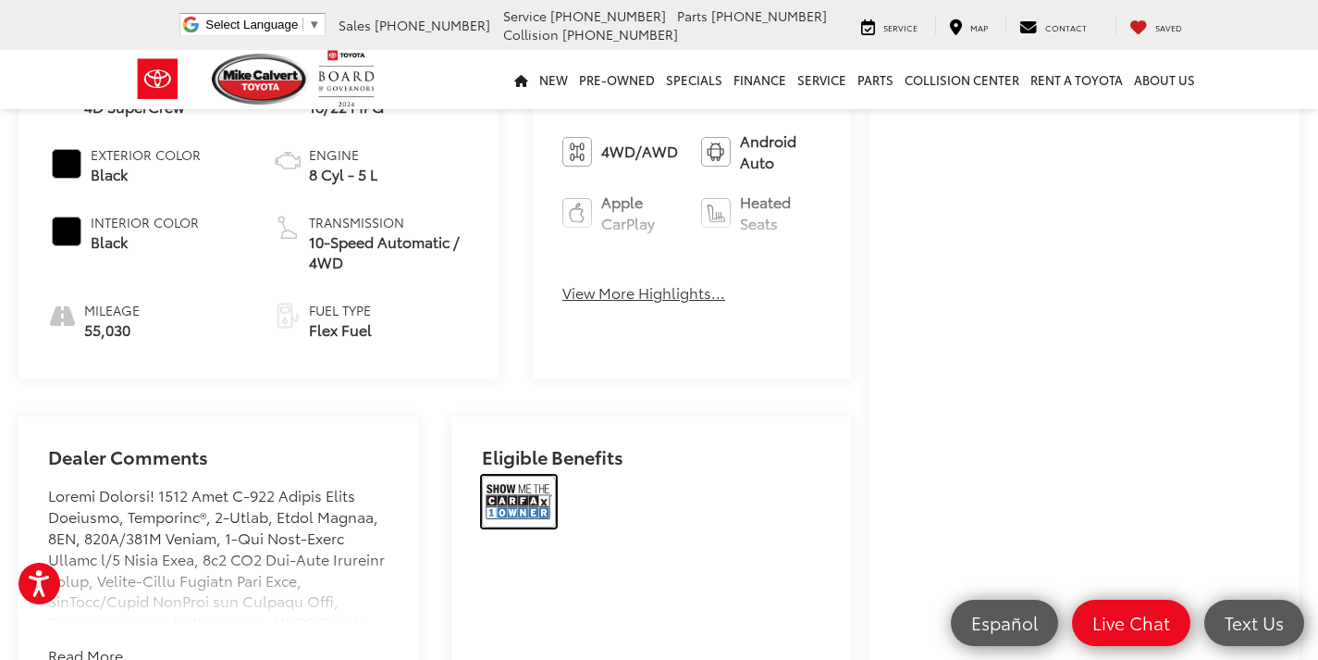
click at [551, 482] on img at bounding box center [519, 502] width 74 height 52
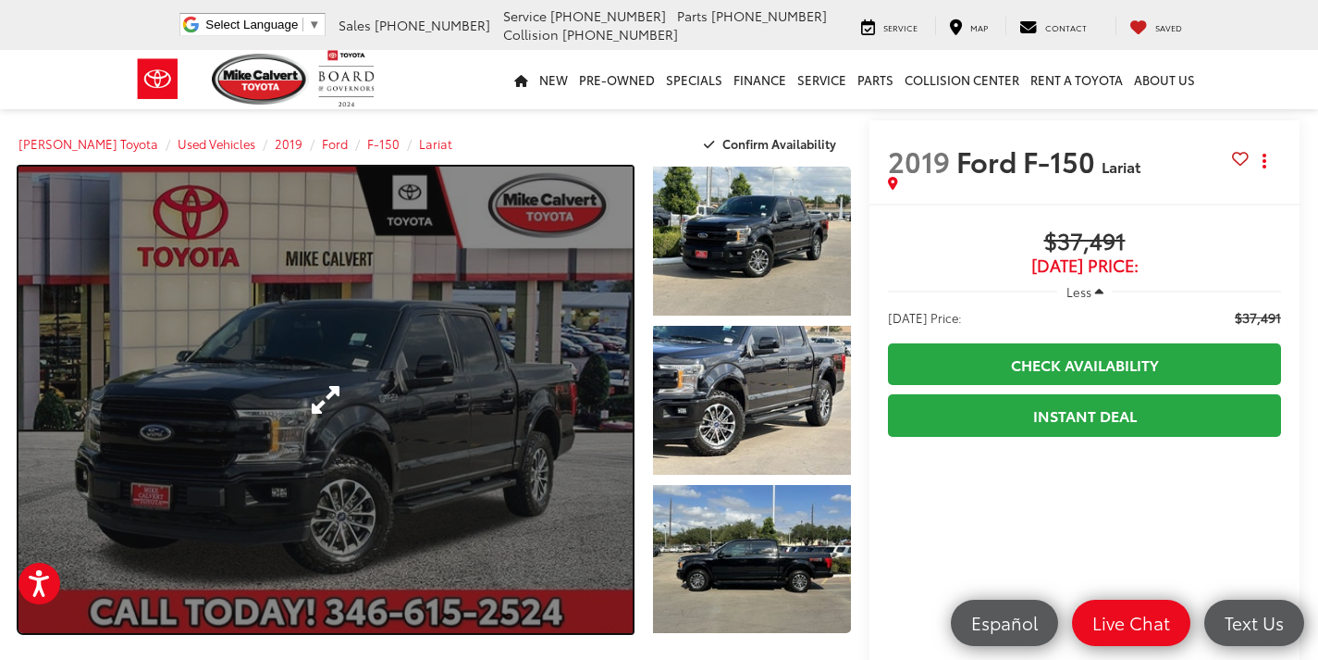
click at [426, 390] on link "Expand Photo 0" at bounding box center [326, 400] width 614 height 466
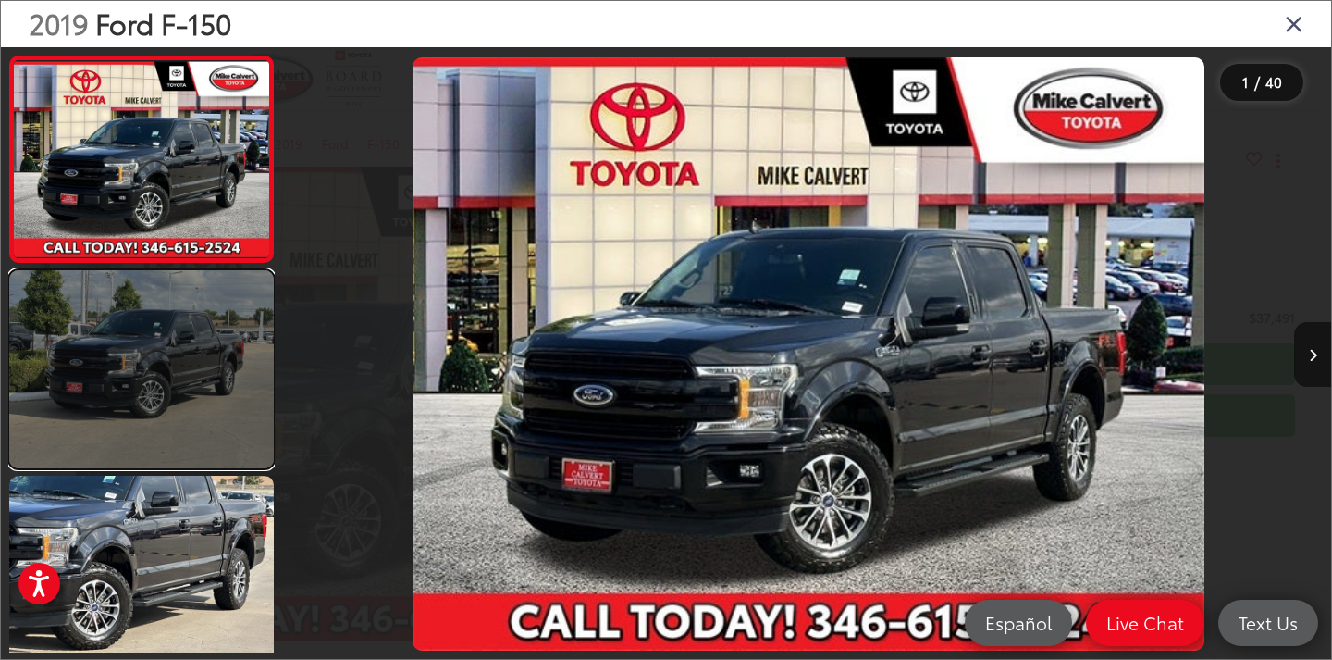
click at [142, 395] on link at bounding box center [141, 369] width 265 height 198
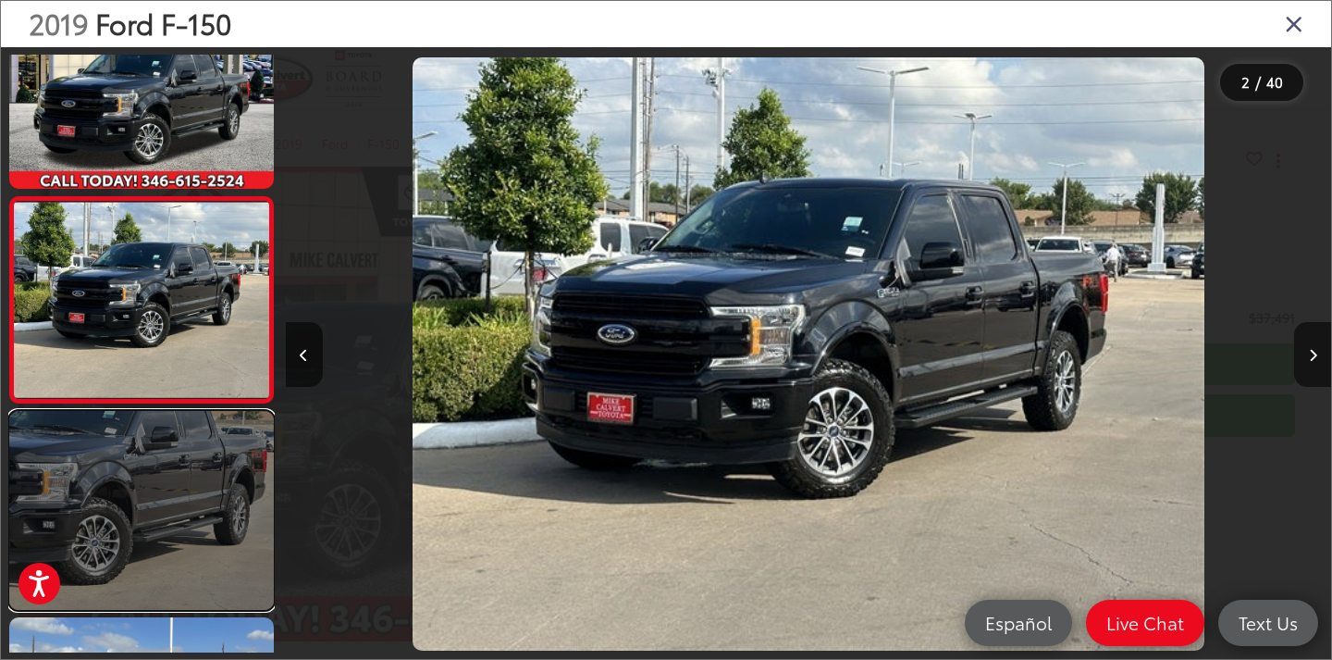
click at [187, 505] on link at bounding box center [141, 510] width 265 height 198
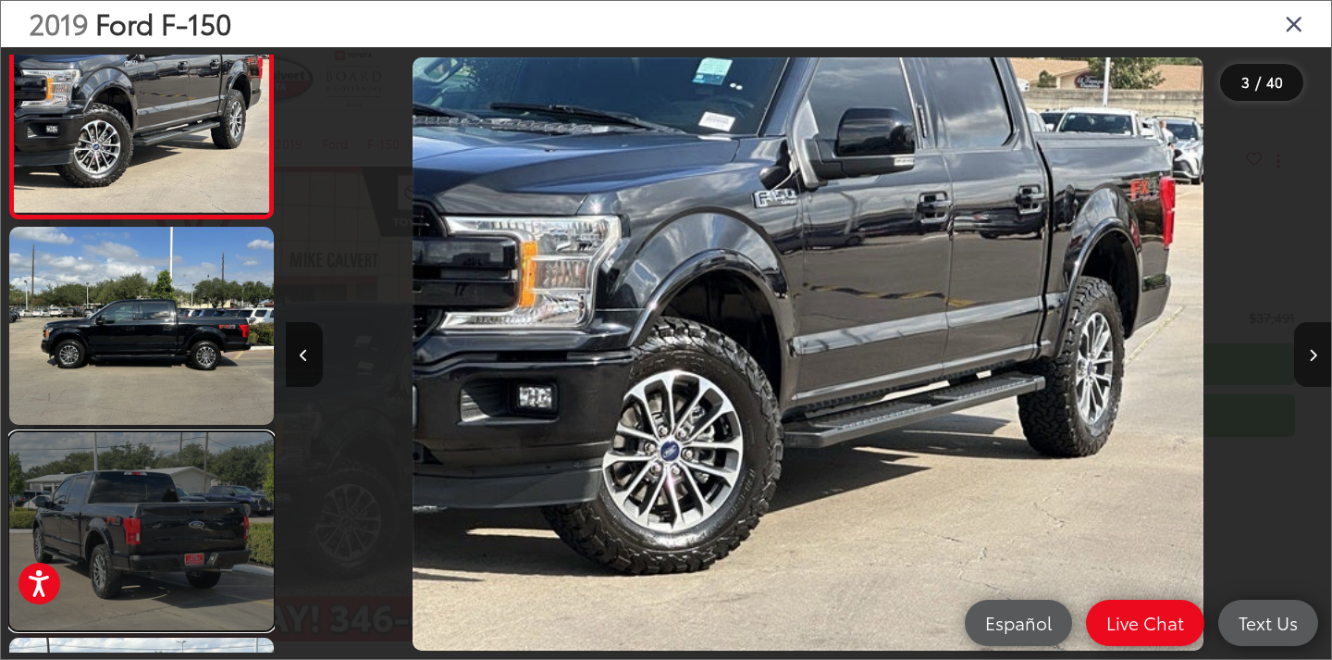
click at [190, 506] on link at bounding box center [141, 531] width 265 height 198
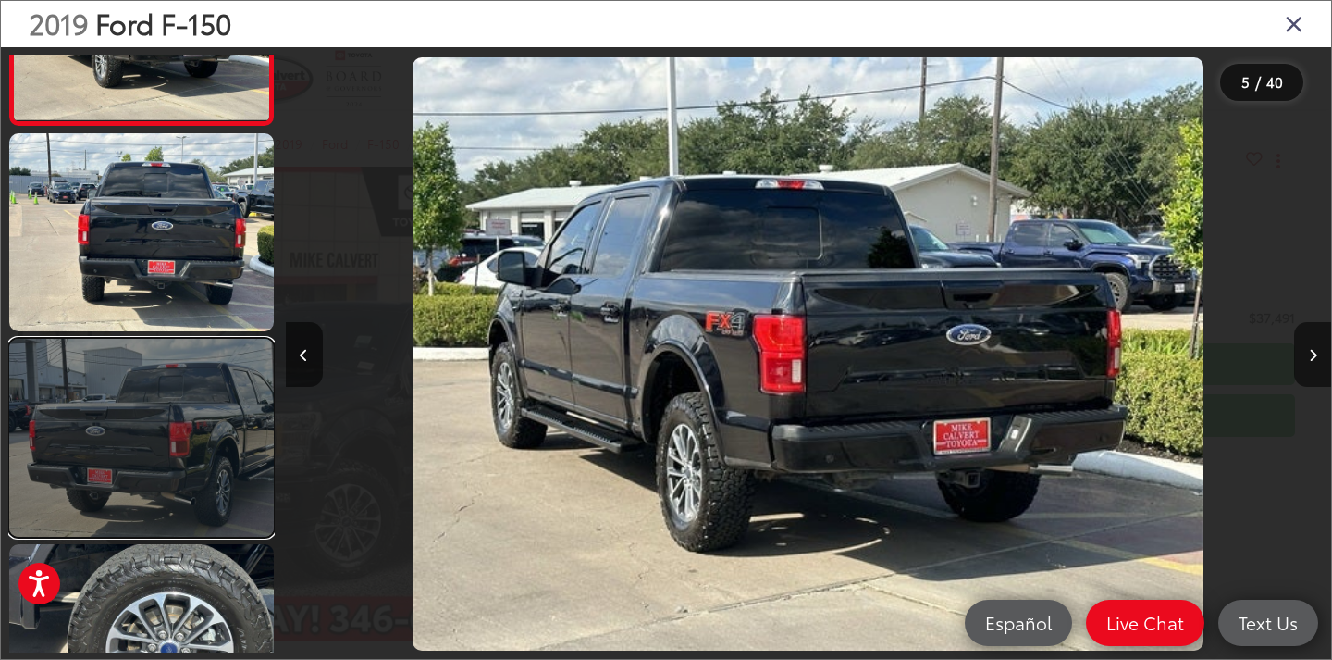
click at [190, 504] on link at bounding box center [141, 438] width 265 height 198
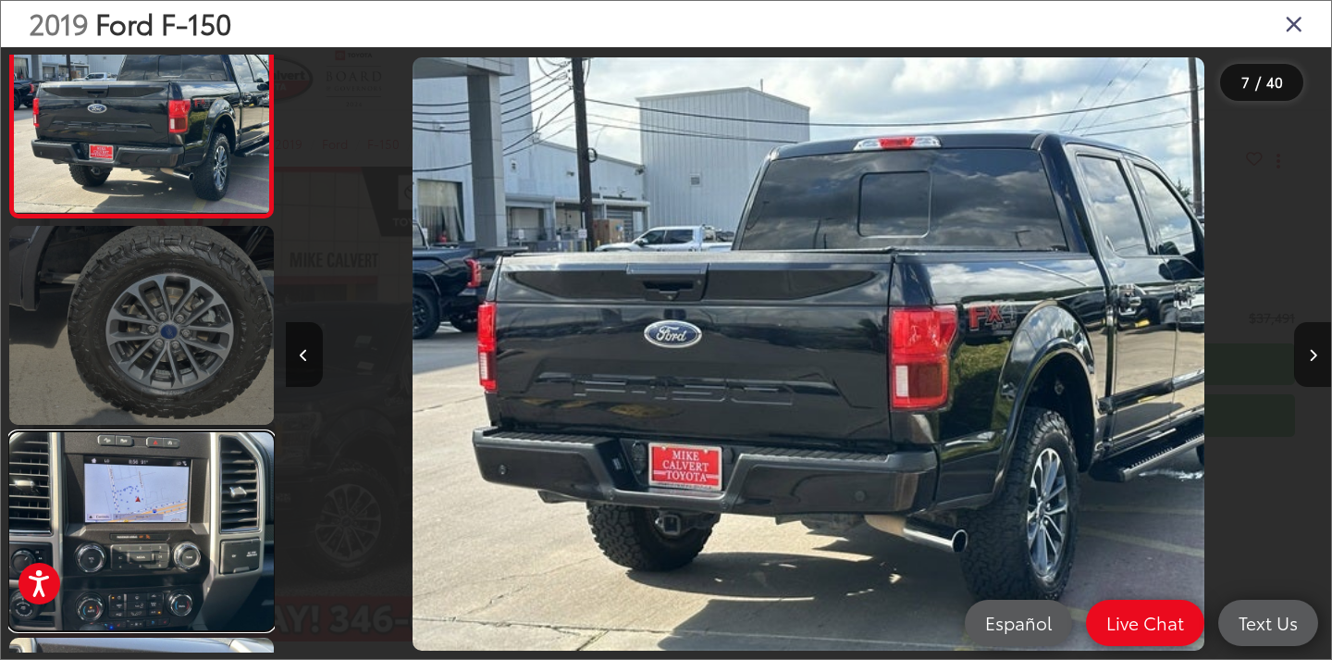
click at [198, 500] on link at bounding box center [141, 531] width 265 height 198
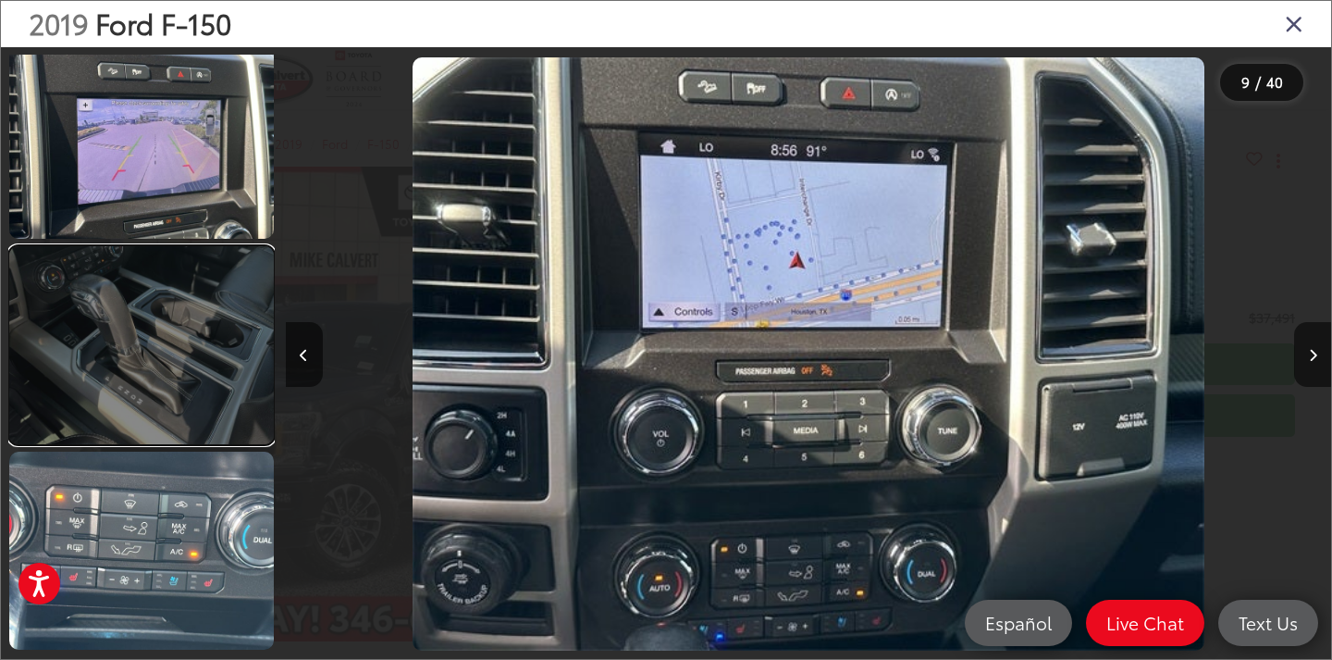
click at [207, 401] on link at bounding box center [141, 345] width 265 height 198
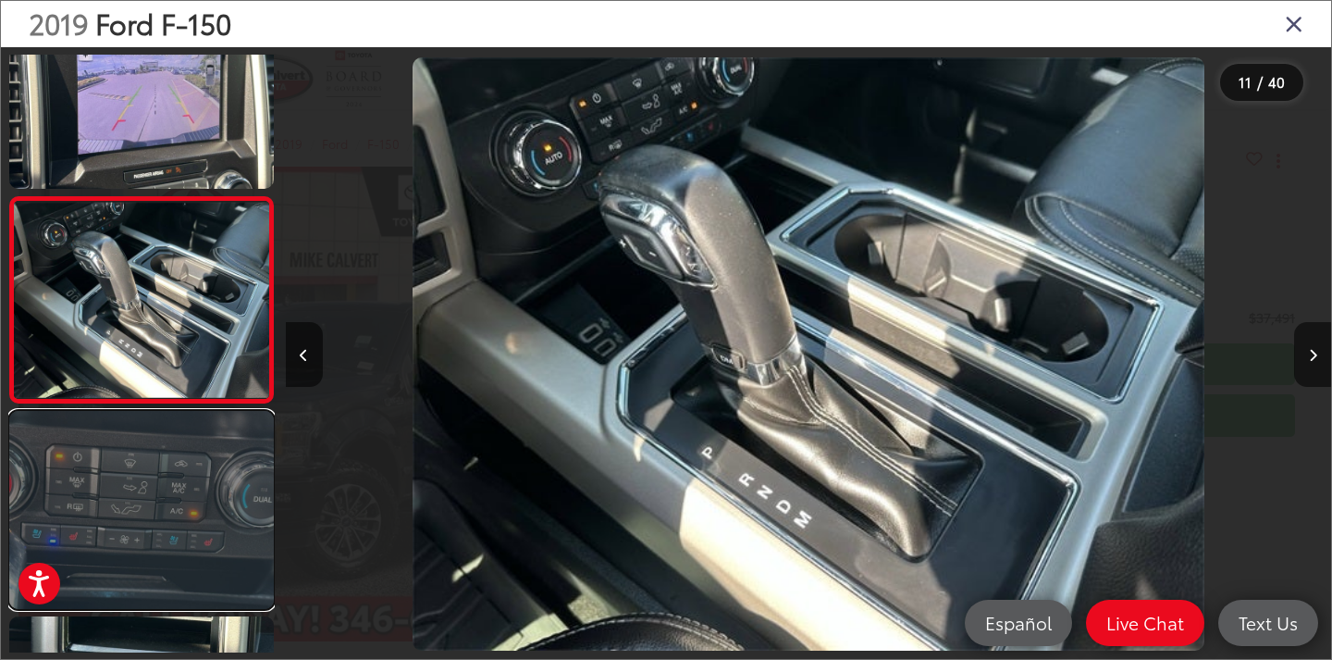
click at [196, 487] on link at bounding box center [141, 510] width 265 height 198
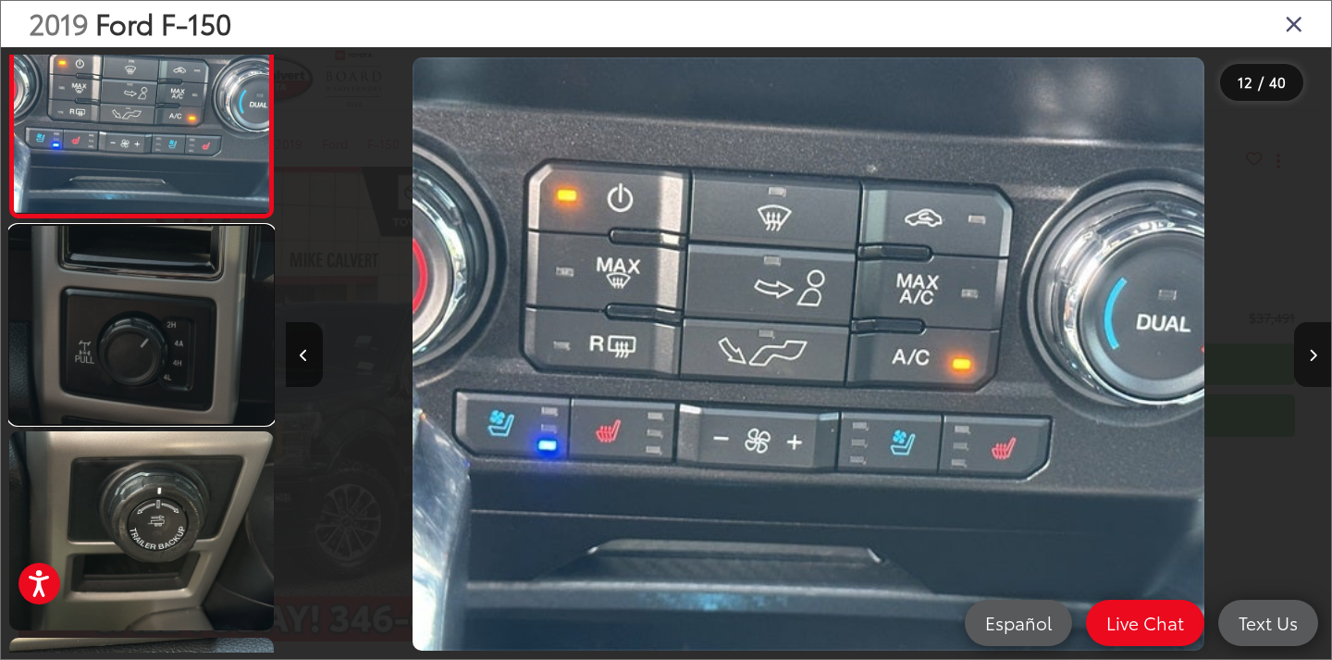
click at [190, 365] on link at bounding box center [141, 325] width 265 height 198
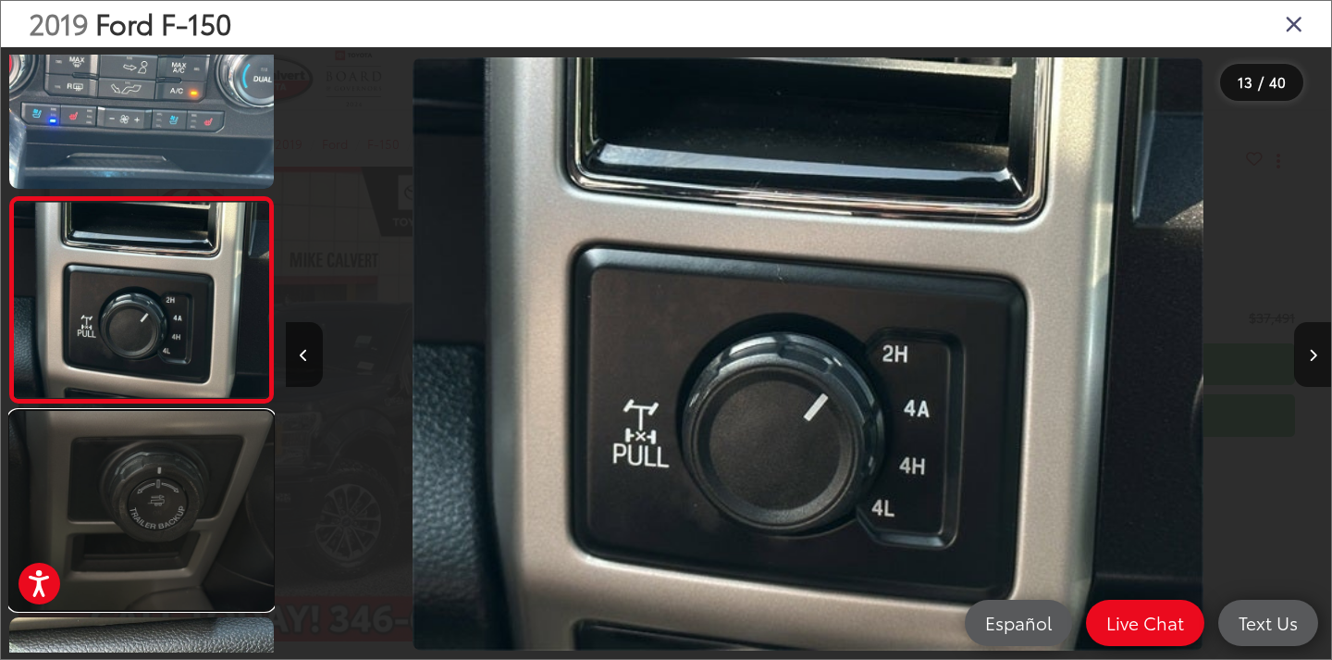
click at [172, 510] on link at bounding box center [141, 510] width 265 height 198
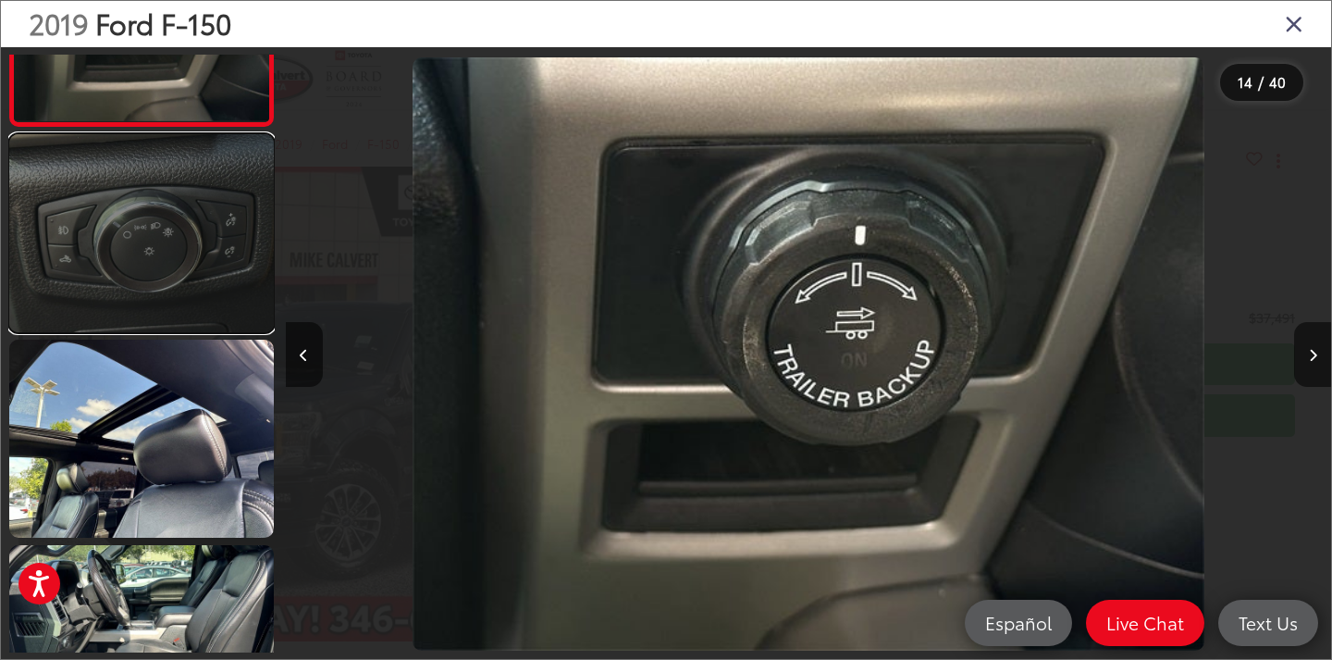
click at [182, 249] on link at bounding box center [141, 233] width 265 height 198
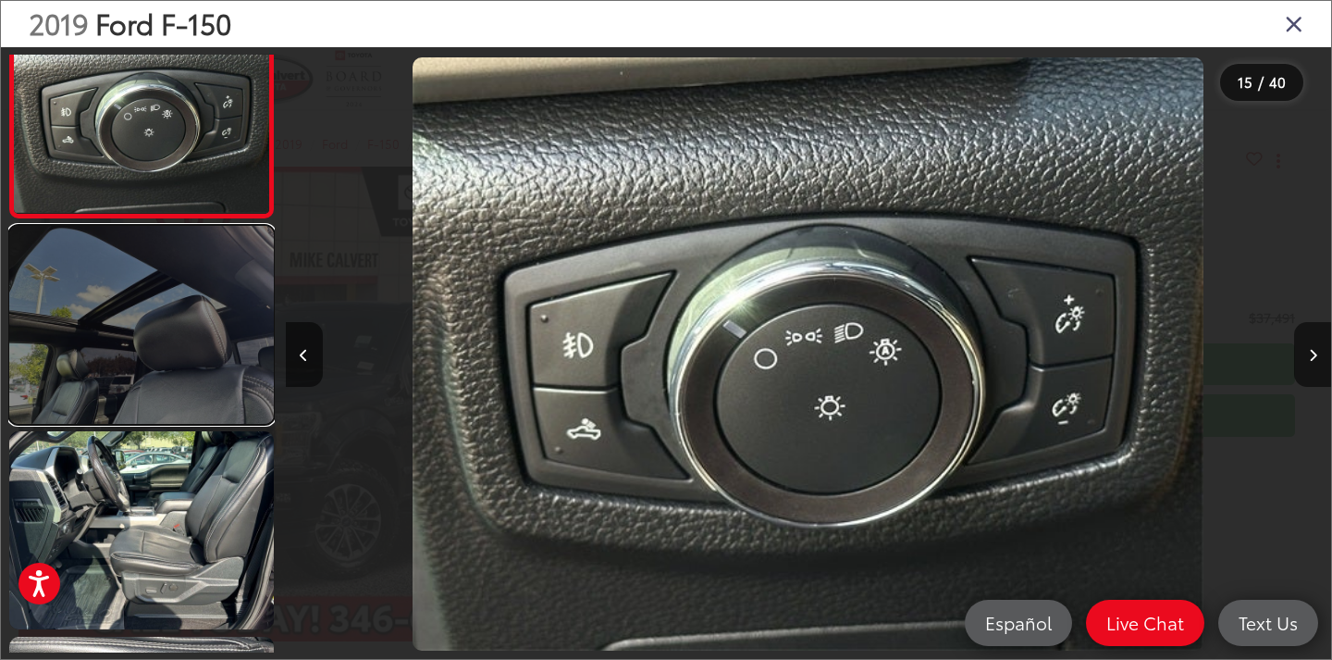
click at [148, 350] on link at bounding box center [141, 325] width 265 height 198
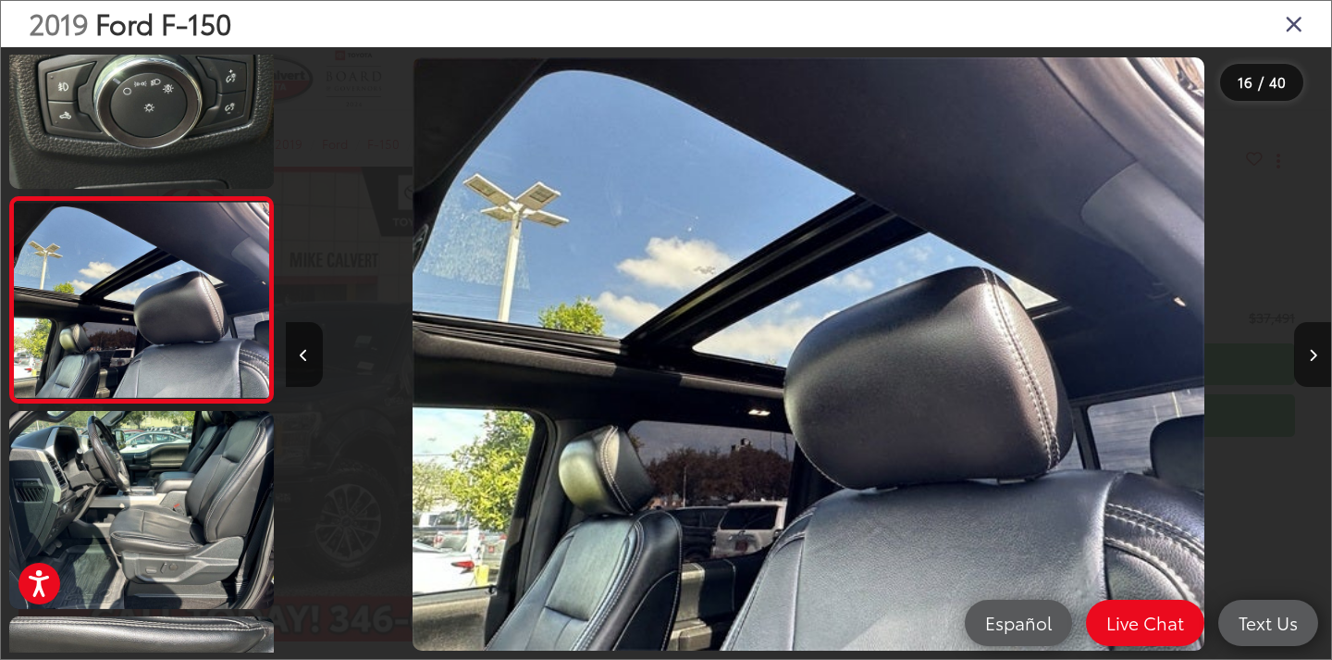
click at [1296, 21] on icon "Close gallery" at bounding box center [1294, 23] width 19 height 24
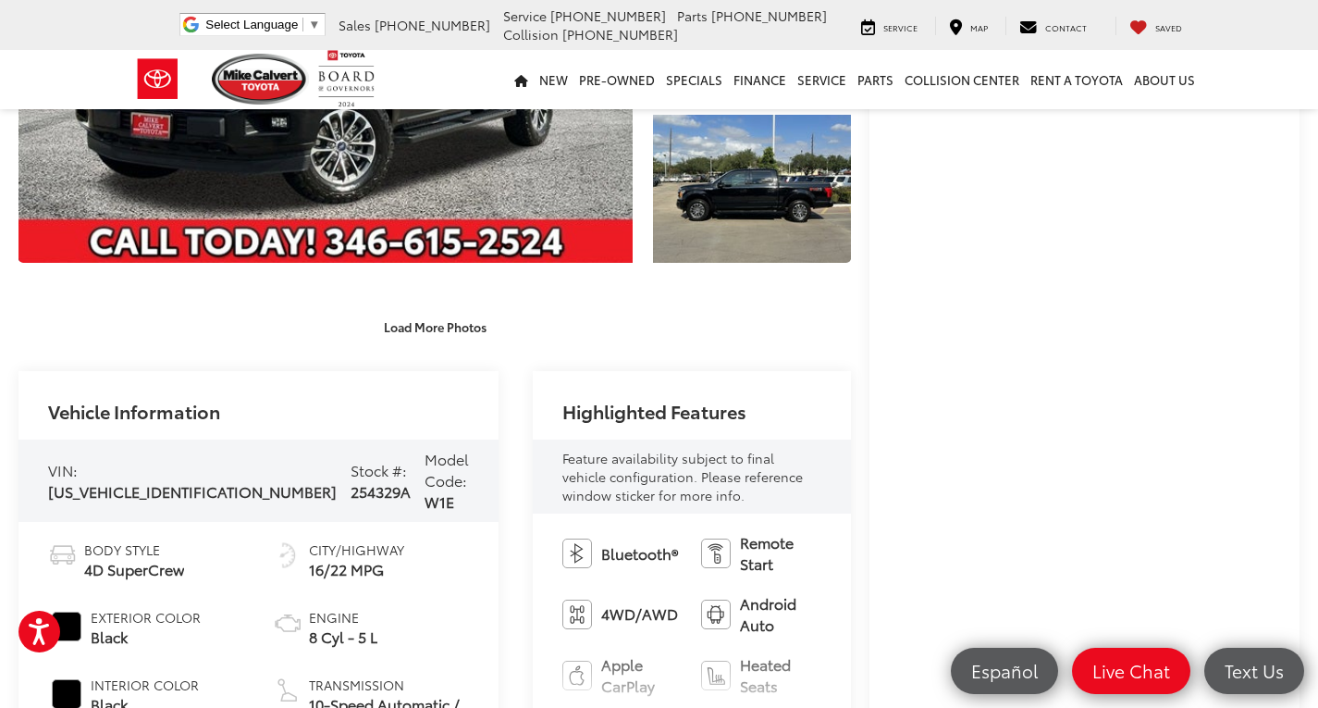
scroll to position [463, 0]
